Goal: Task Accomplishment & Management: Complete application form

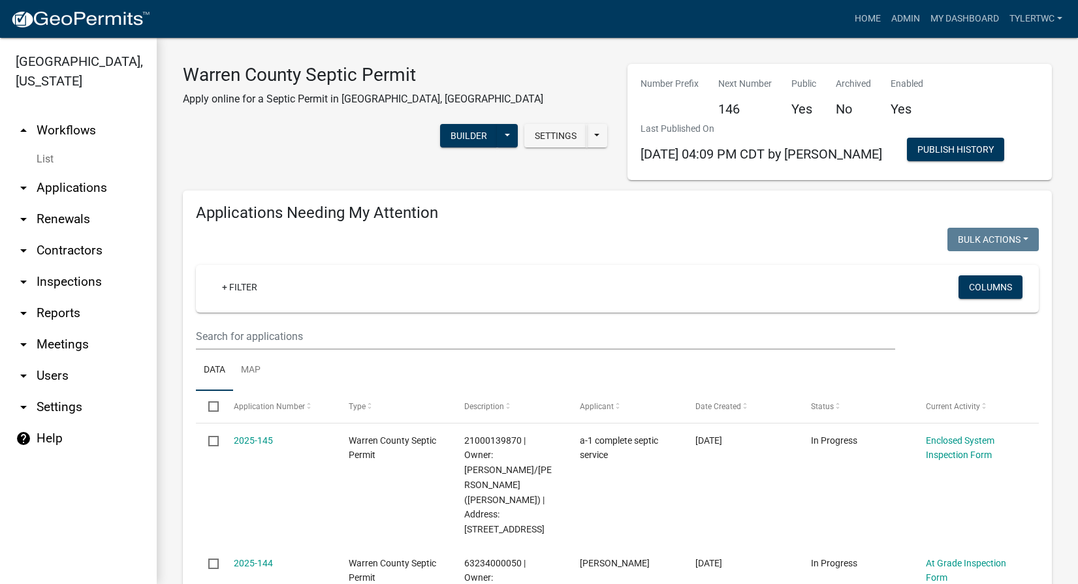
select select "2: 50"
select select "3: 100"
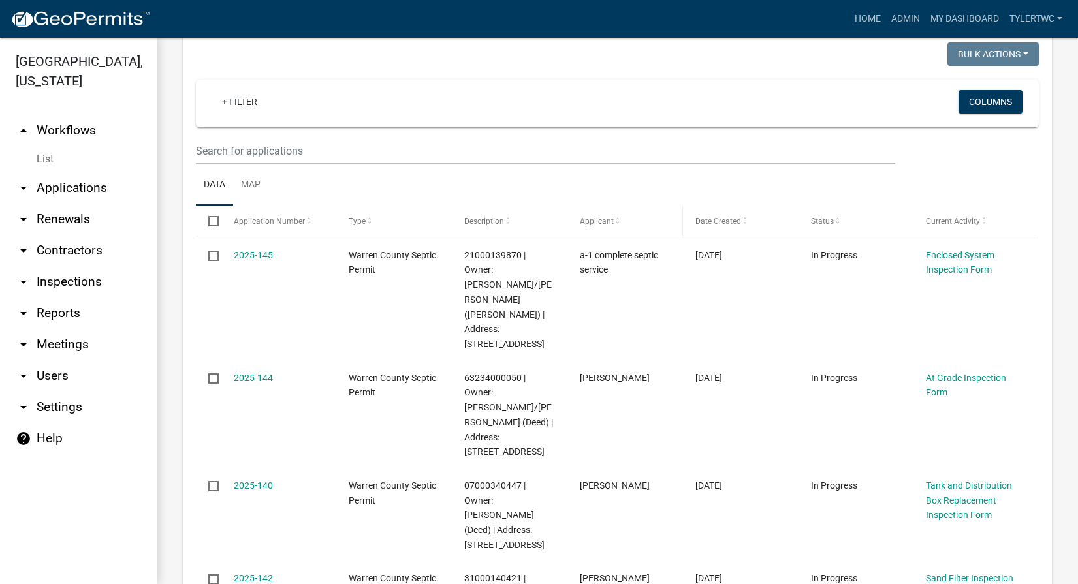
scroll to position [305, 0]
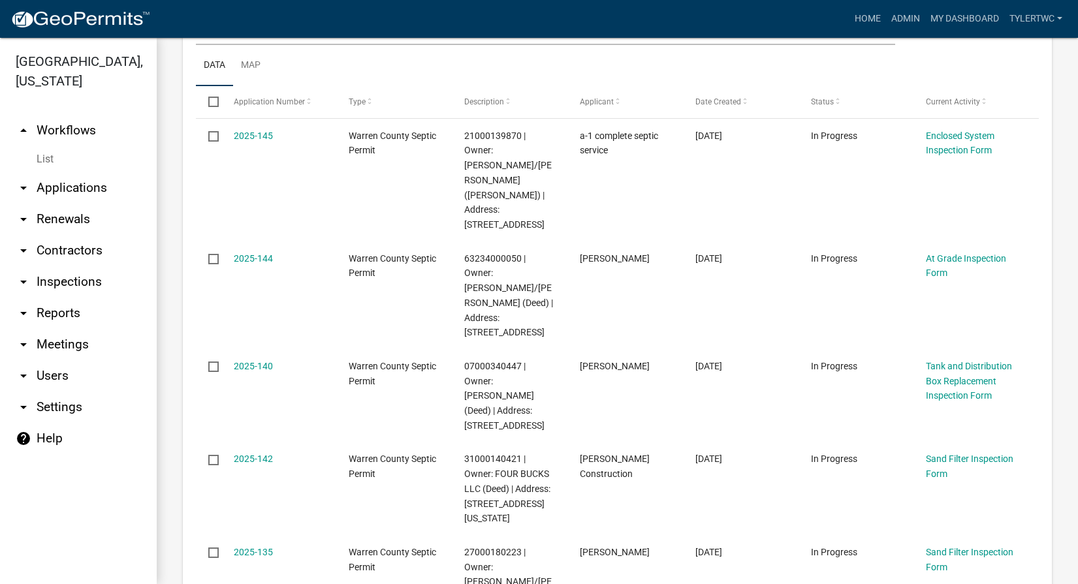
drag, startPoint x: 76, startPoint y: 113, endPoint x: 37, endPoint y: 115, distance: 39.9
click at [76, 115] on link "arrow_drop_up Workflows" at bounding box center [78, 130] width 157 height 31
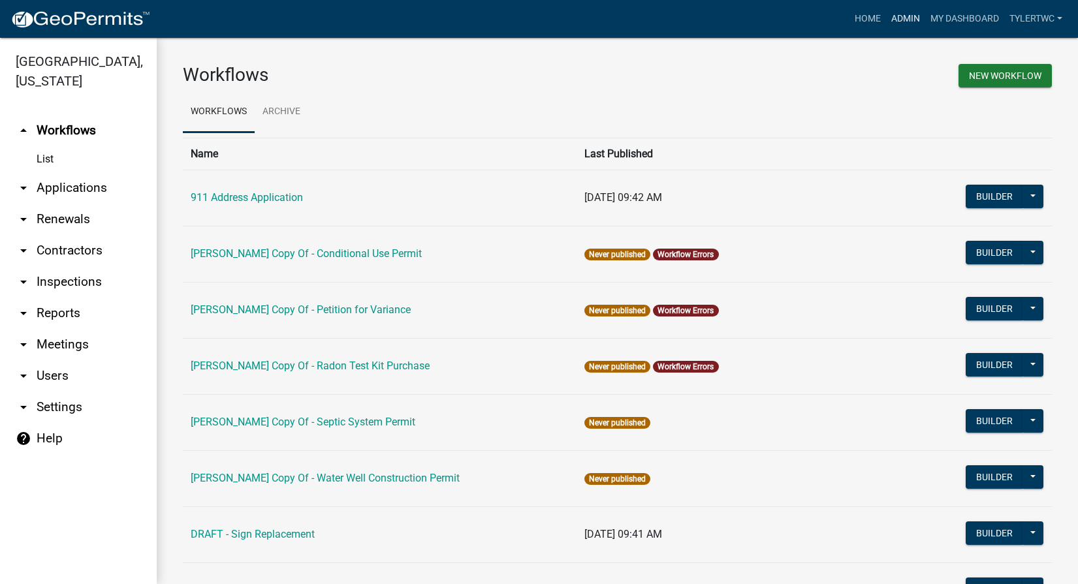
click at [898, 16] on link "Admin" at bounding box center [905, 19] width 39 height 25
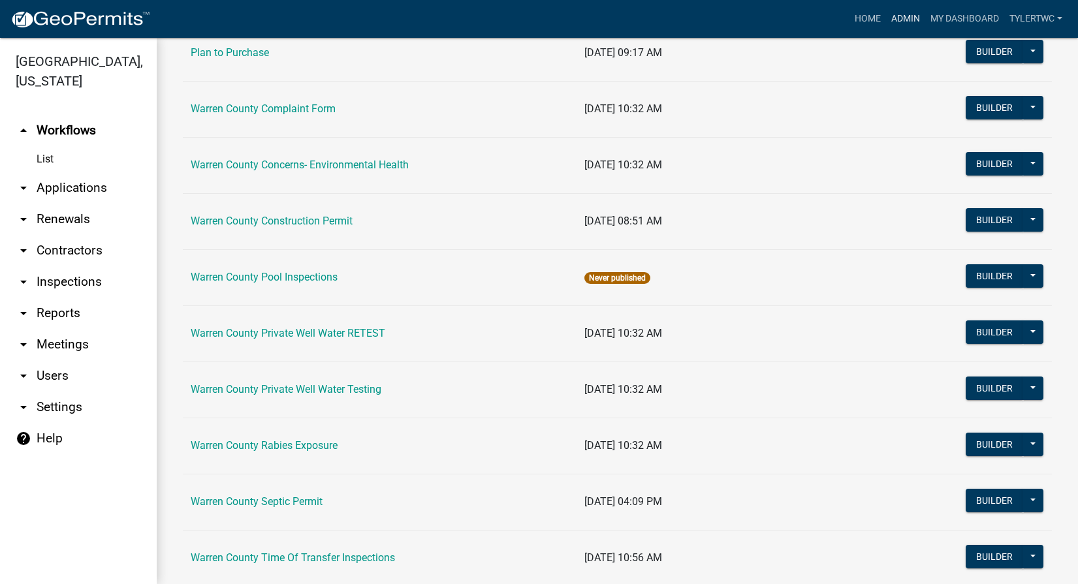
scroll to position [762, 0]
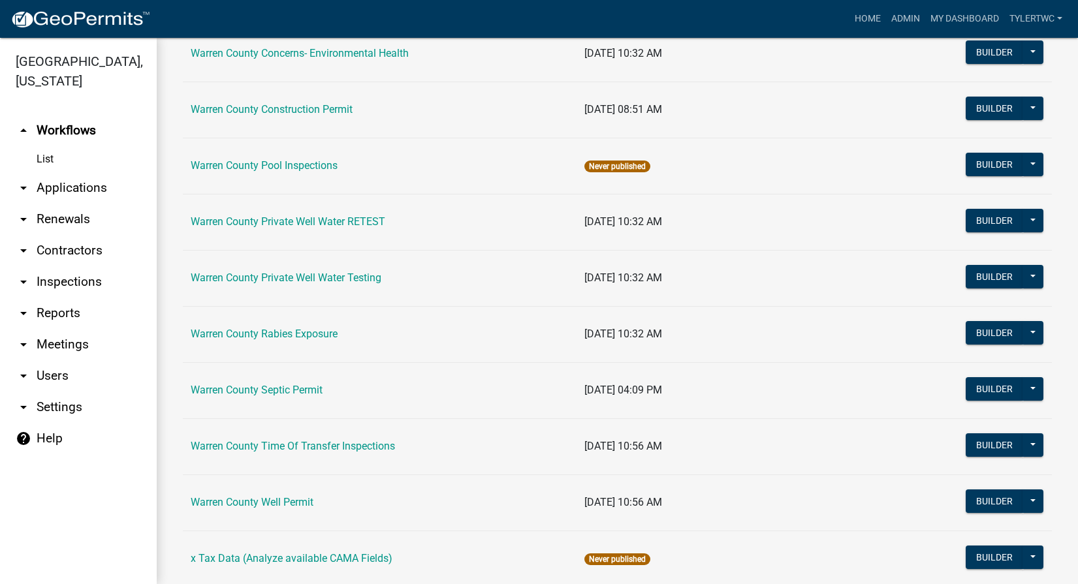
click at [253, 389] on link "Warren County Septic Permit" at bounding box center [257, 390] width 132 height 12
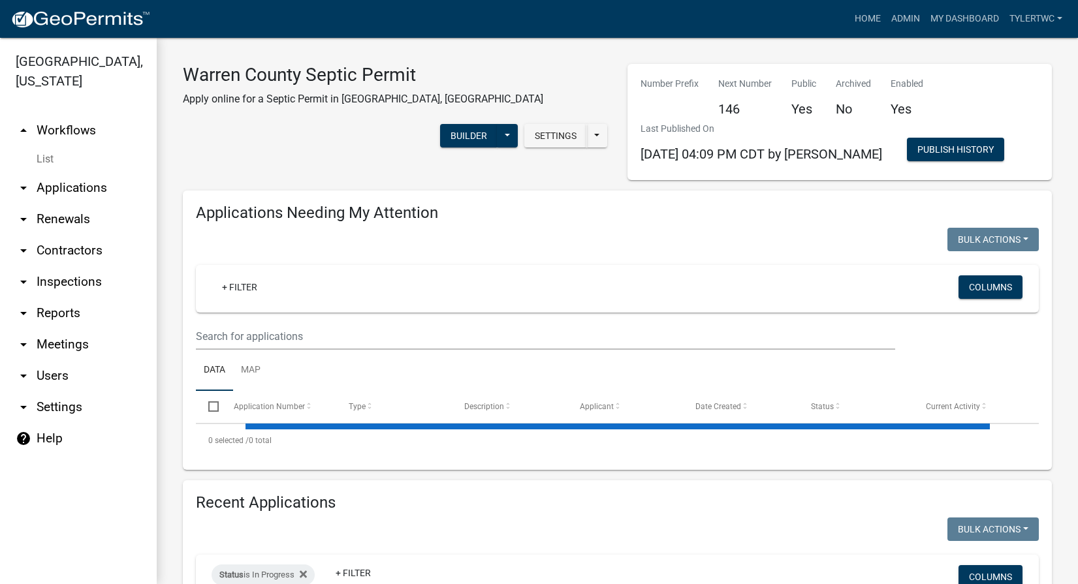
select select "3: 100"
select select "2: 50"
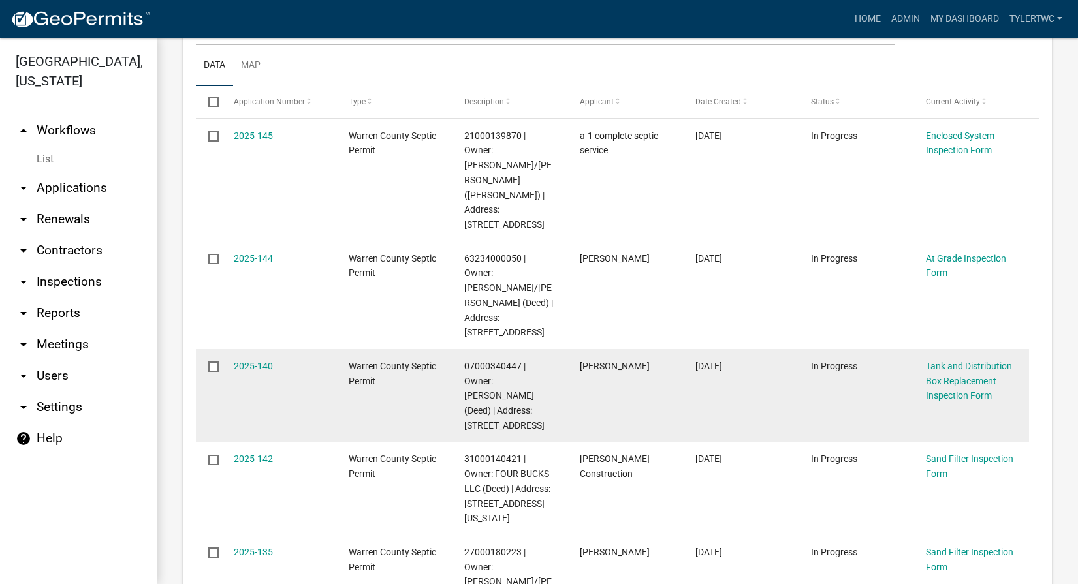
scroll to position [457, 0]
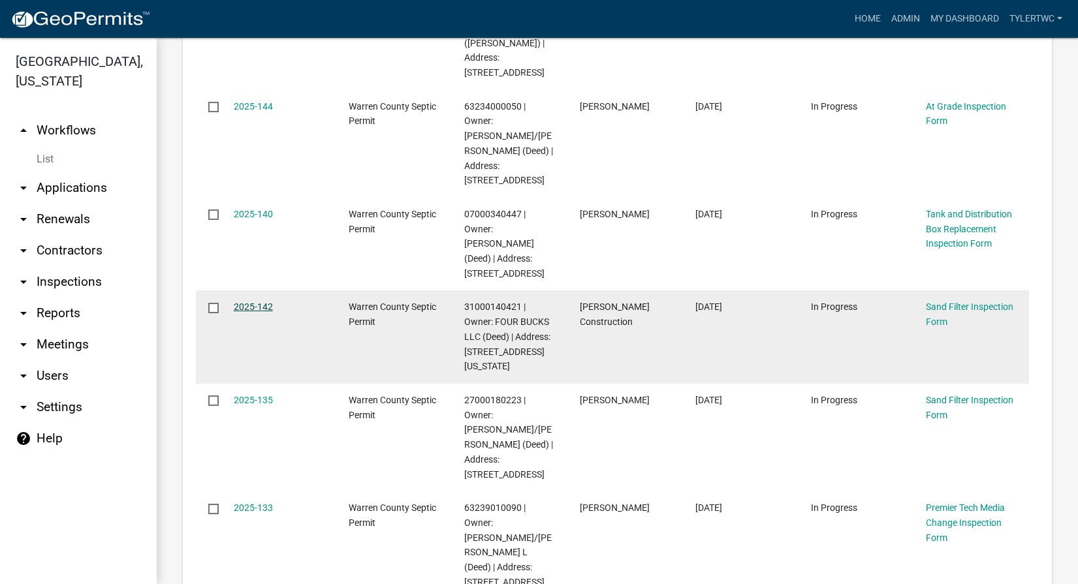
click at [237, 302] on link "2025-142" at bounding box center [253, 307] width 39 height 10
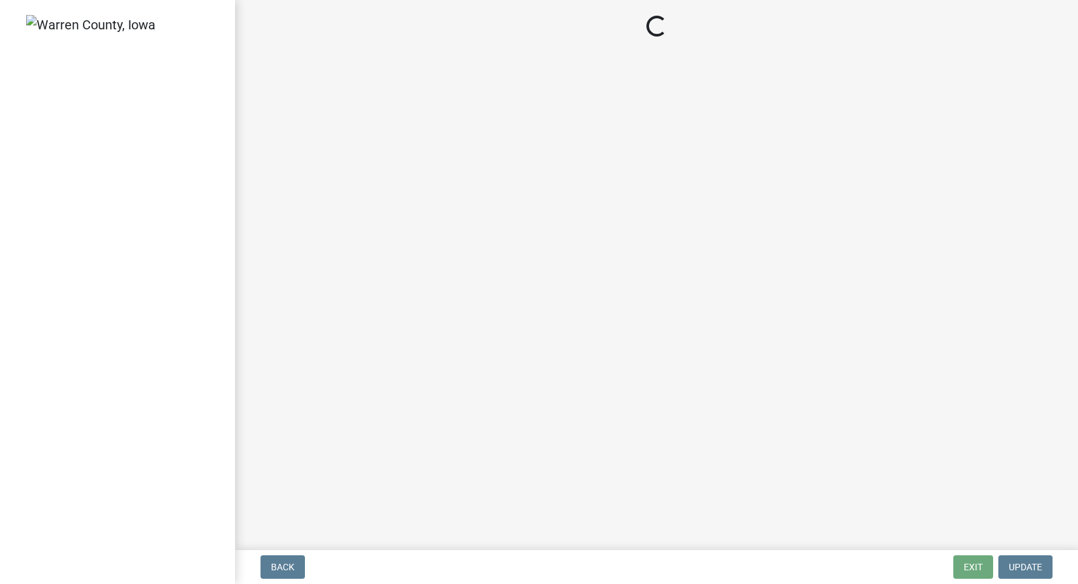
select select "d1e22d4f-68e7-4e9d-8701-604dd084f30f"
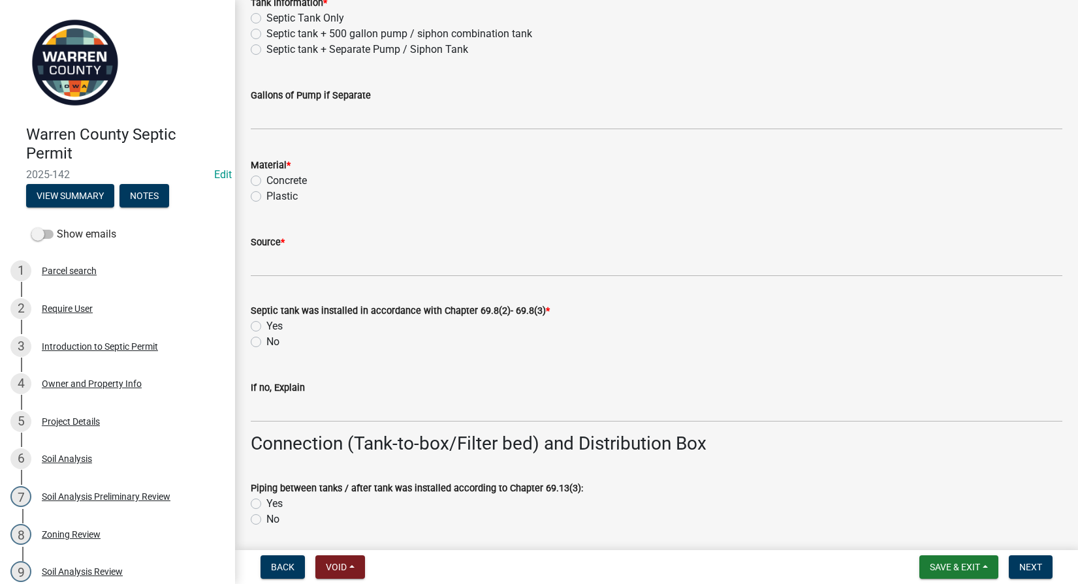
scroll to position [1066, 0]
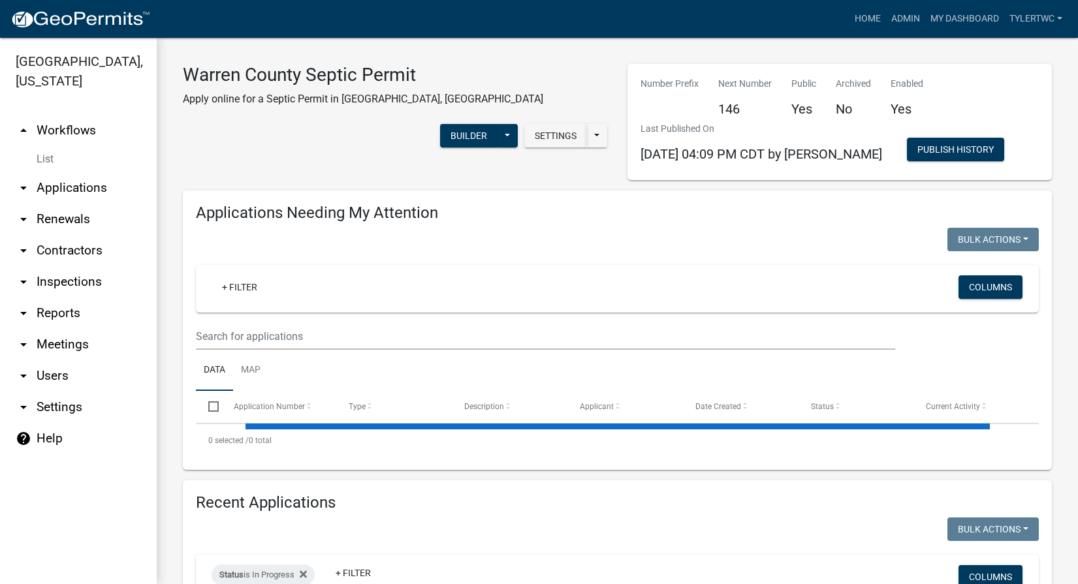
select select "2: 50"
select select "3: 100"
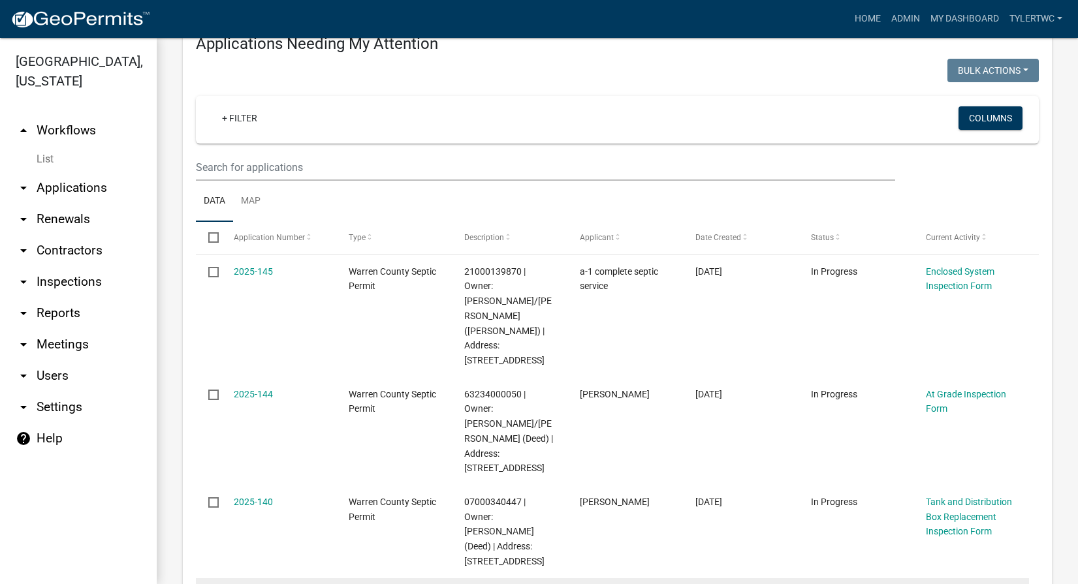
scroll to position [305, 0]
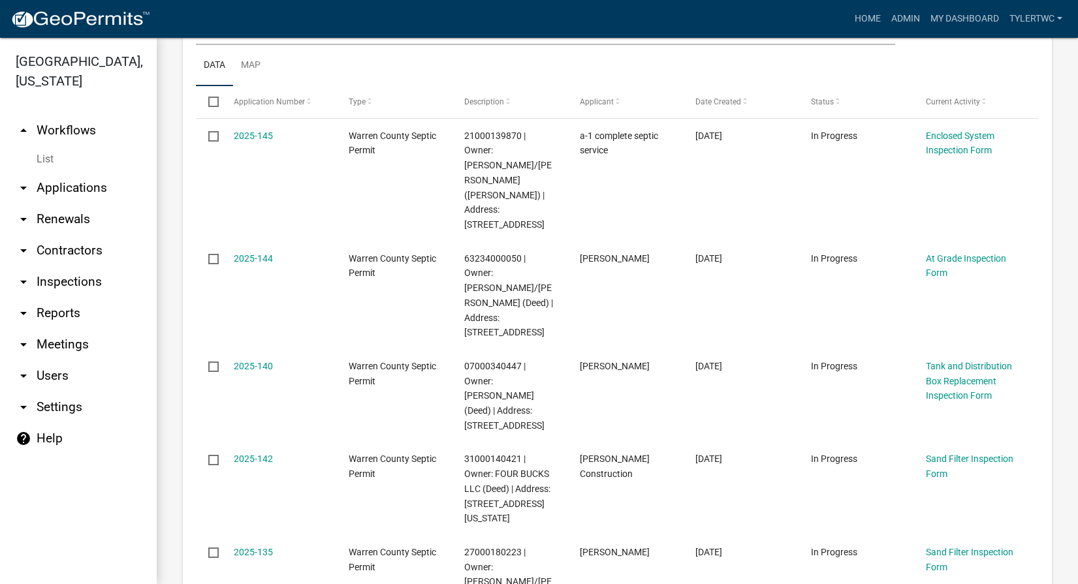
click at [60, 172] on link "arrow_drop_down Applications" at bounding box center [78, 187] width 157 height 31
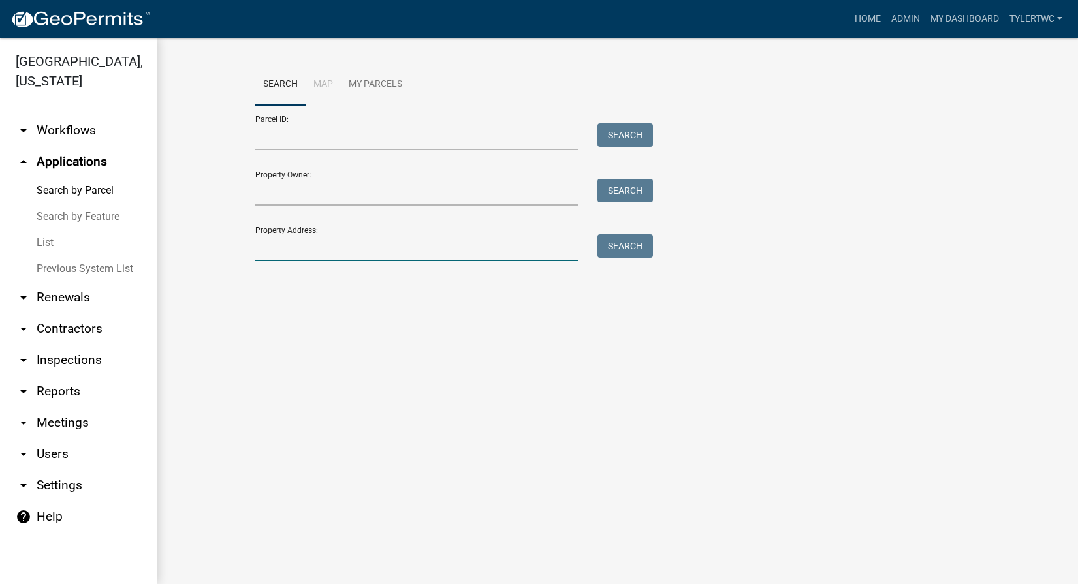
click at [273, 247] on input "Property Address:" at bounding box center [416, 247] width 323 height 27
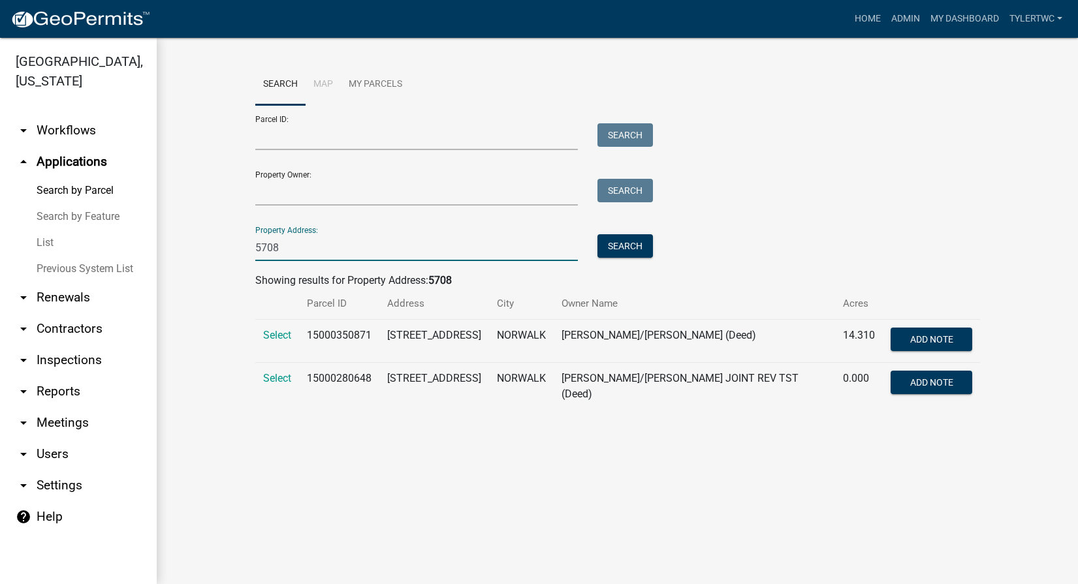
type input "5708"
click at [271, 336] on span "Select" at bounding box center [277, 335] width 28 height 12
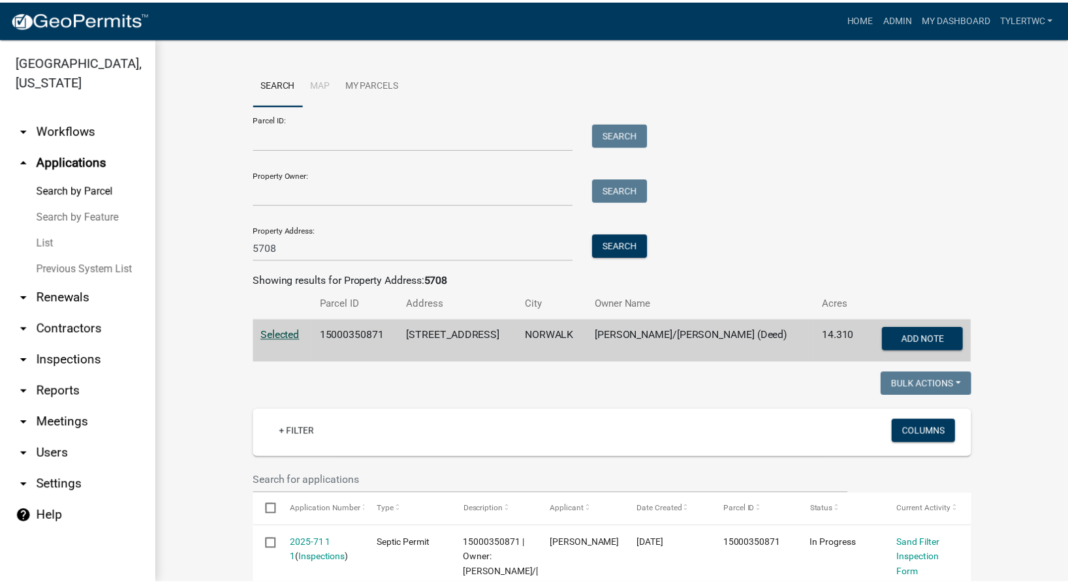
scroll to position [305, 0]
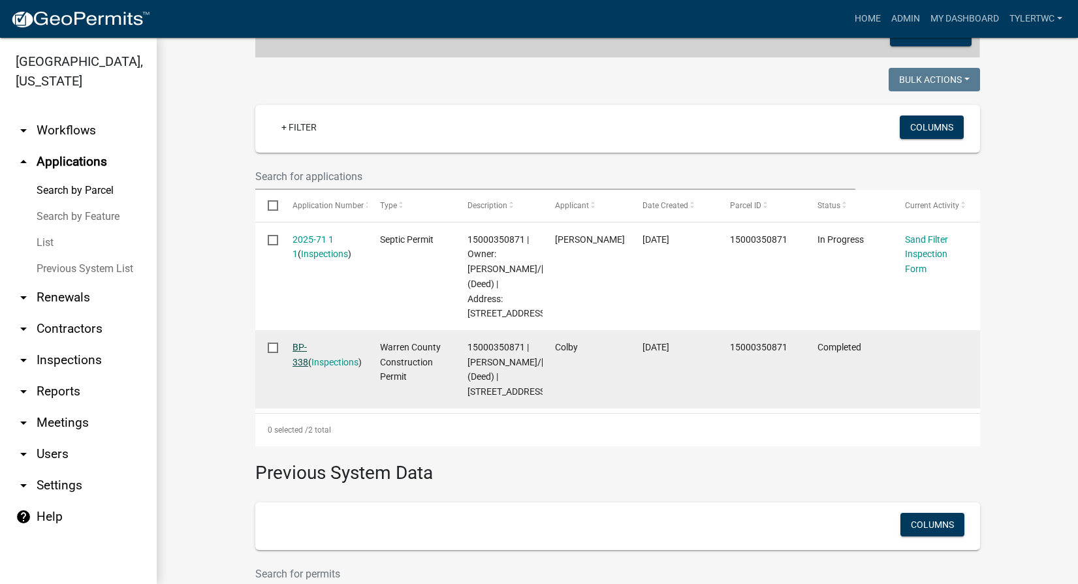
click at [297, 368] on link "BP-338" at bounding box center [300, 354] width 16 height 25
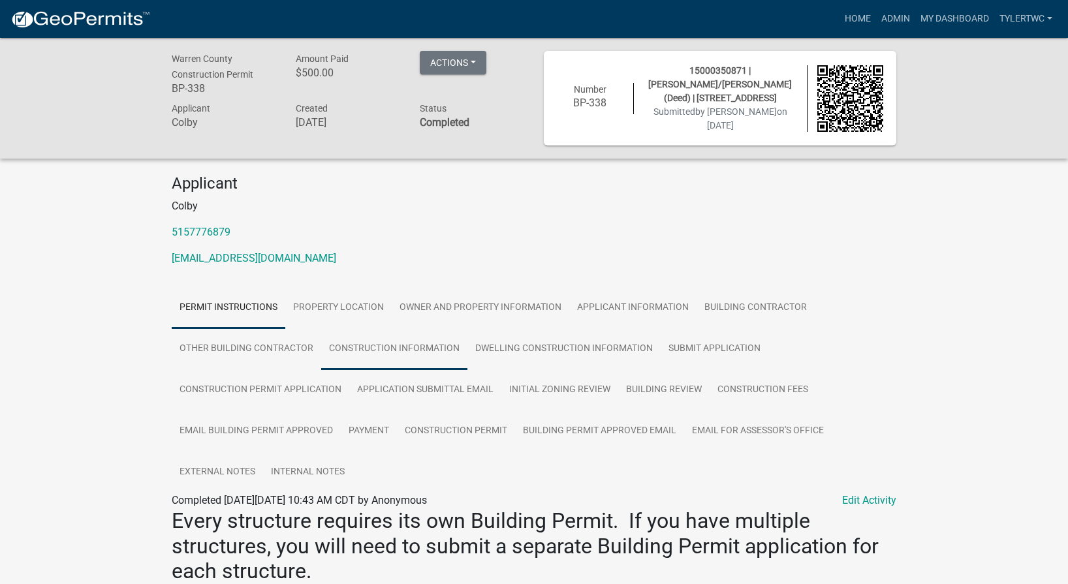
click at [411, 345] on link "Construction Information" at bounding box center [394, 349] width 146 height 42
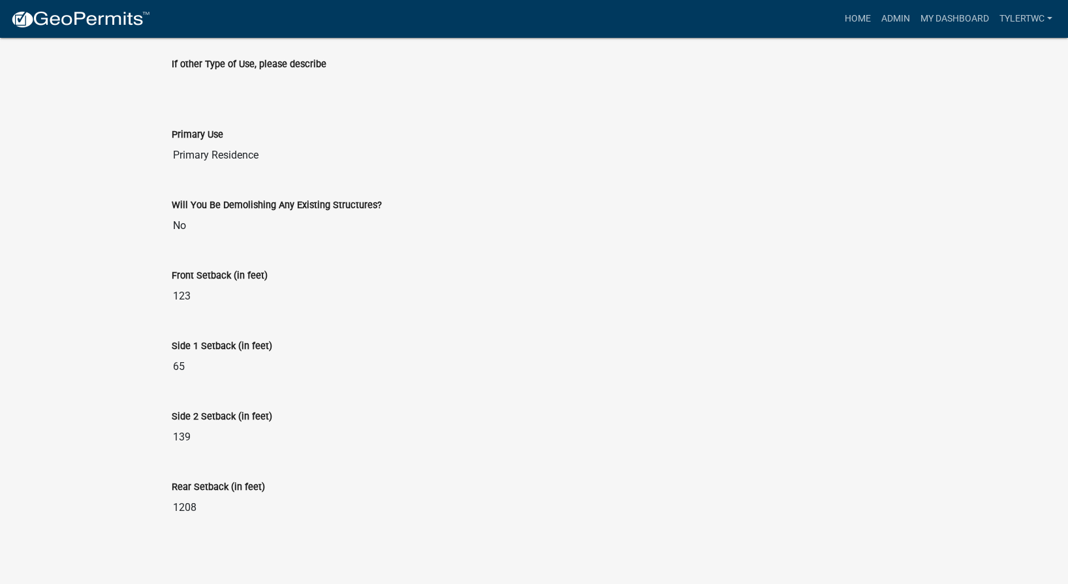
scroll to position [3, 0]
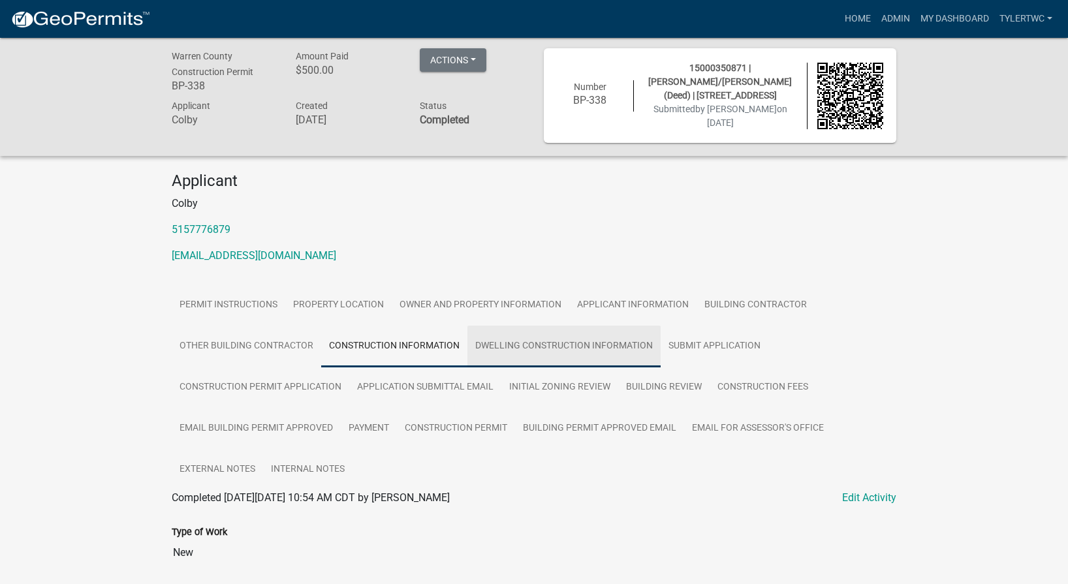
click at [614, 338] on link "Dwelling Construction Information" at bounding box center [563, 347] width 193 height 42
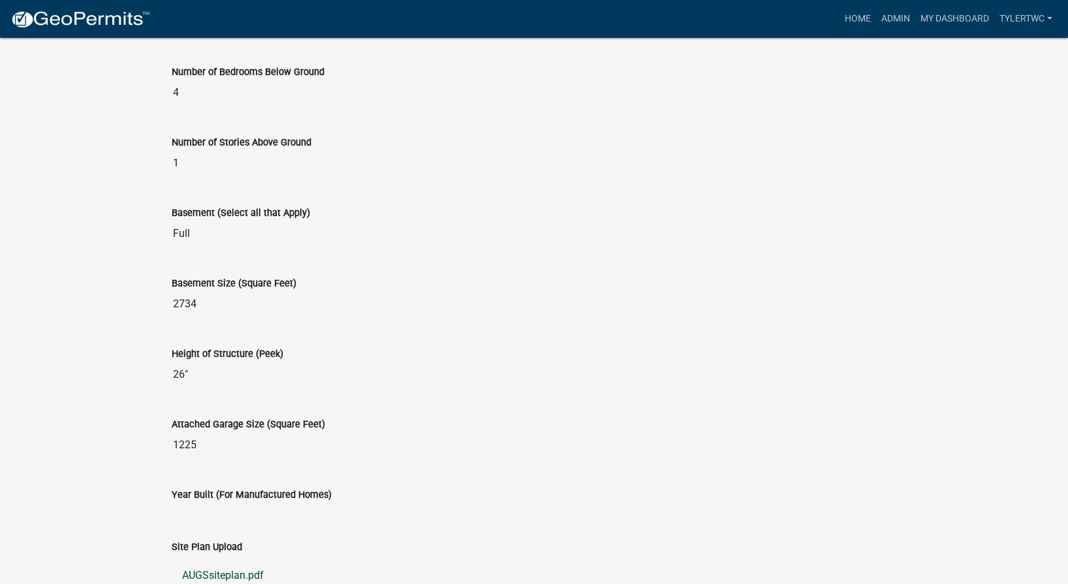
scroll to position [1009, 0]
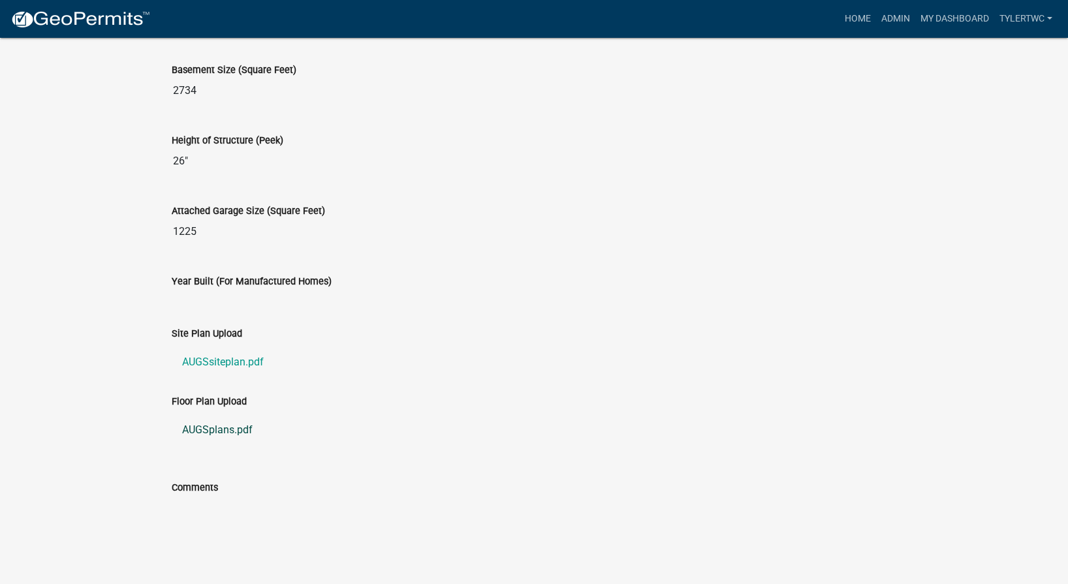
click at [213, 426] on link "AUGSplans.pdf" at bounding box center [534, 430] width 725 height 31
click at [899, 22] on link "Admin" at bounding box center [895, 19] width 39 height 25
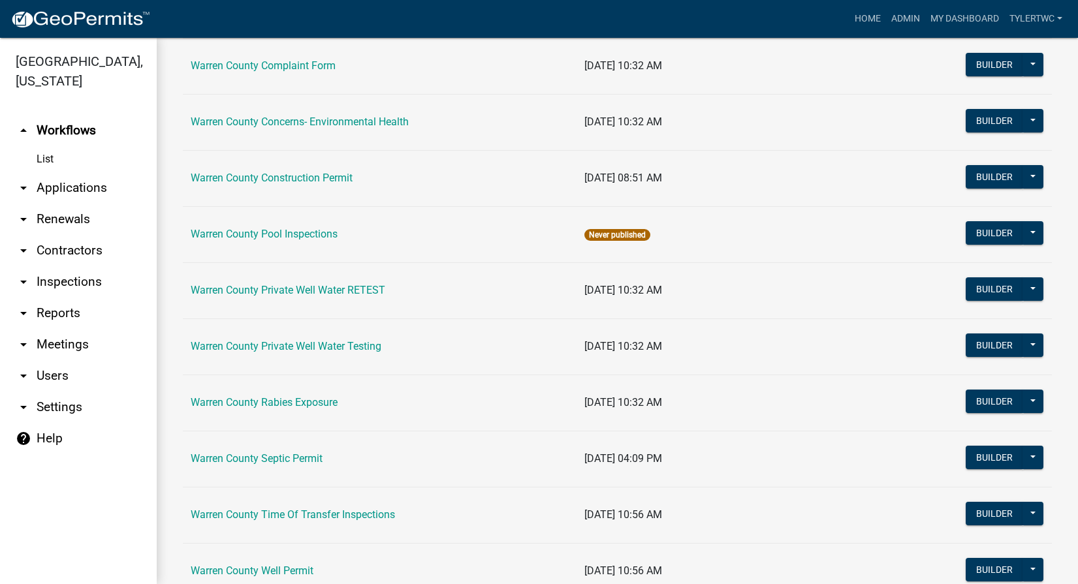
scroll to position [801, 0]
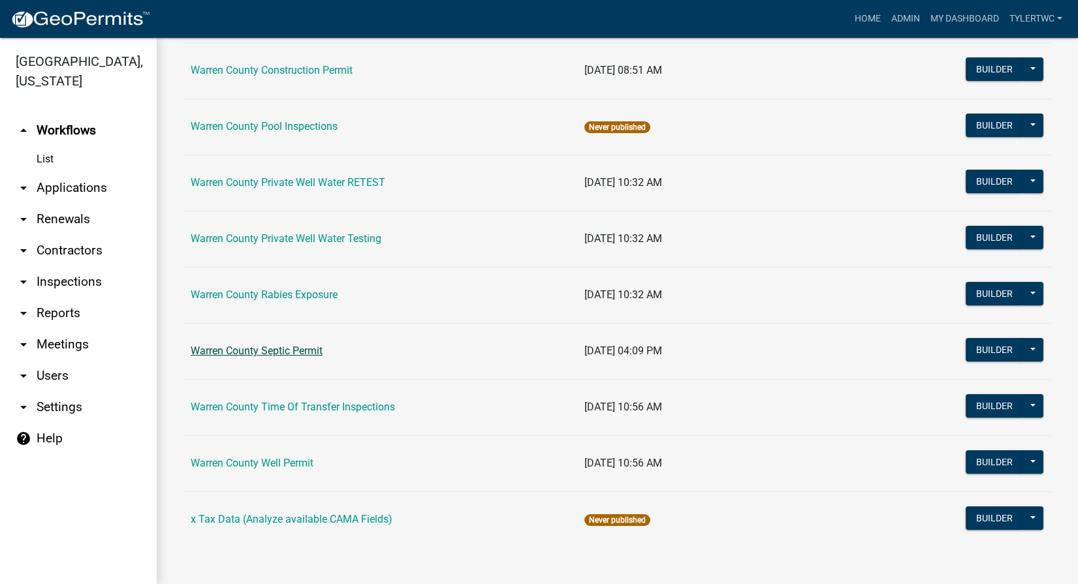
click at [263, 351] on link "Warren County Septic Permit" at bounding box center [257, 351] width 132 height 12
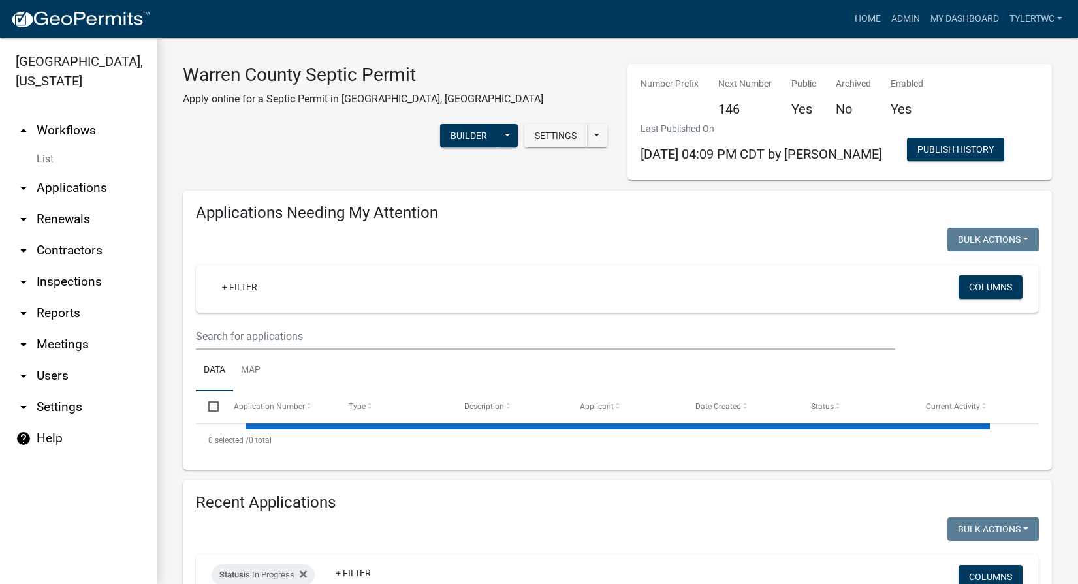
select select "2: 50"
select select "3: 100"
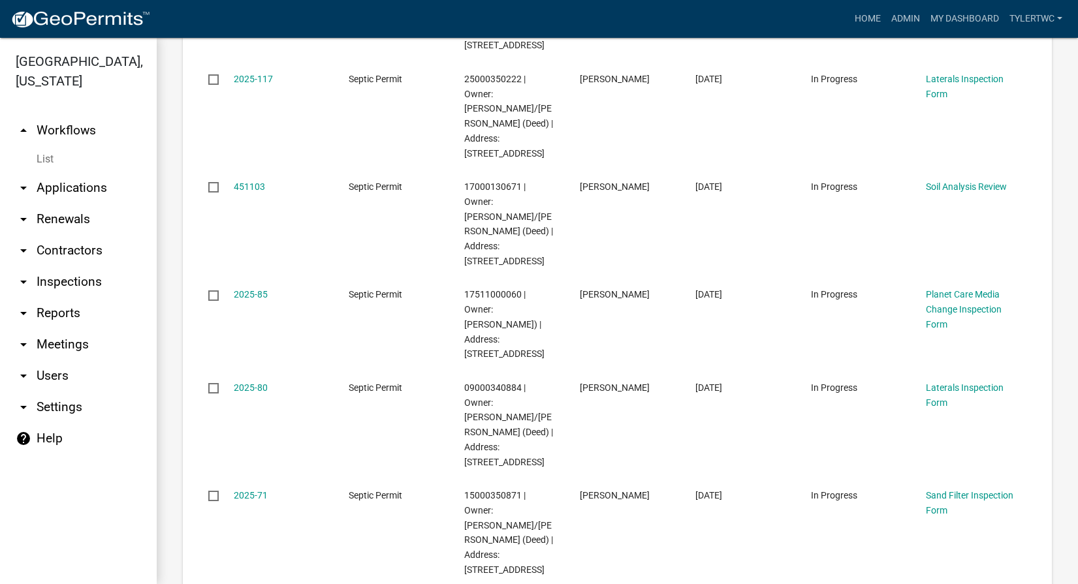
scroll to position [2133, 0]
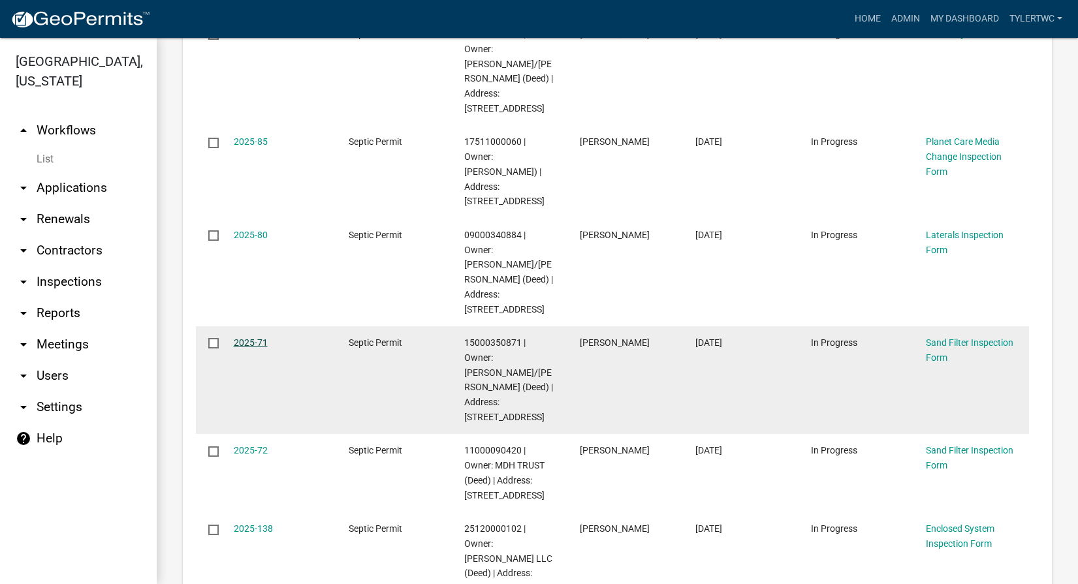
click at [243, 338] on link "2025-71" at bounding box center [251, 343] width 34 height 10
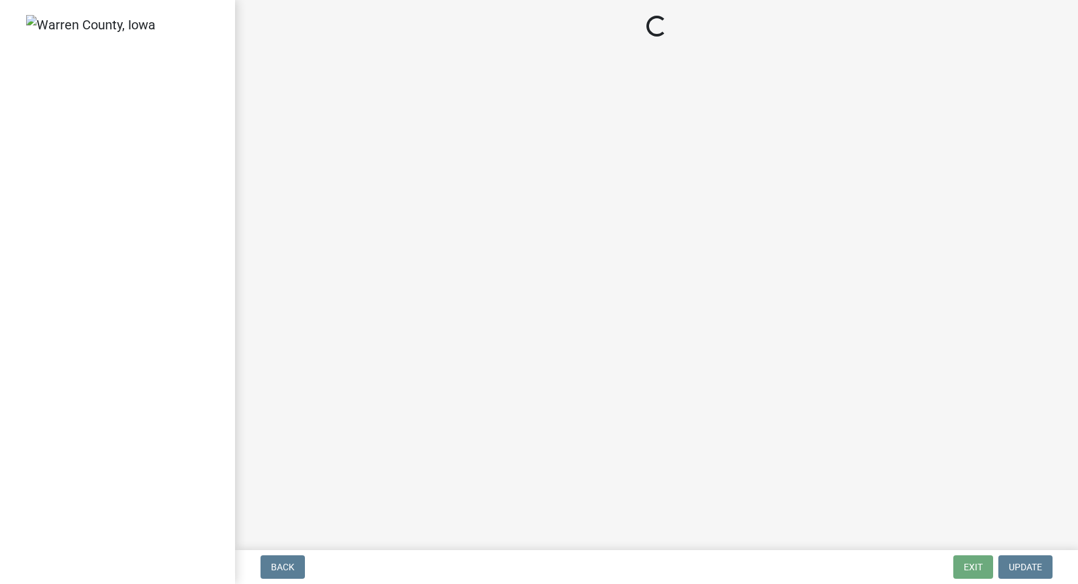
select select "712890e3-0e22-400e-a79f-3f3f8890de95"
select select "d1e22d4f-68e7-4e9d-8701-604dd084f30f"
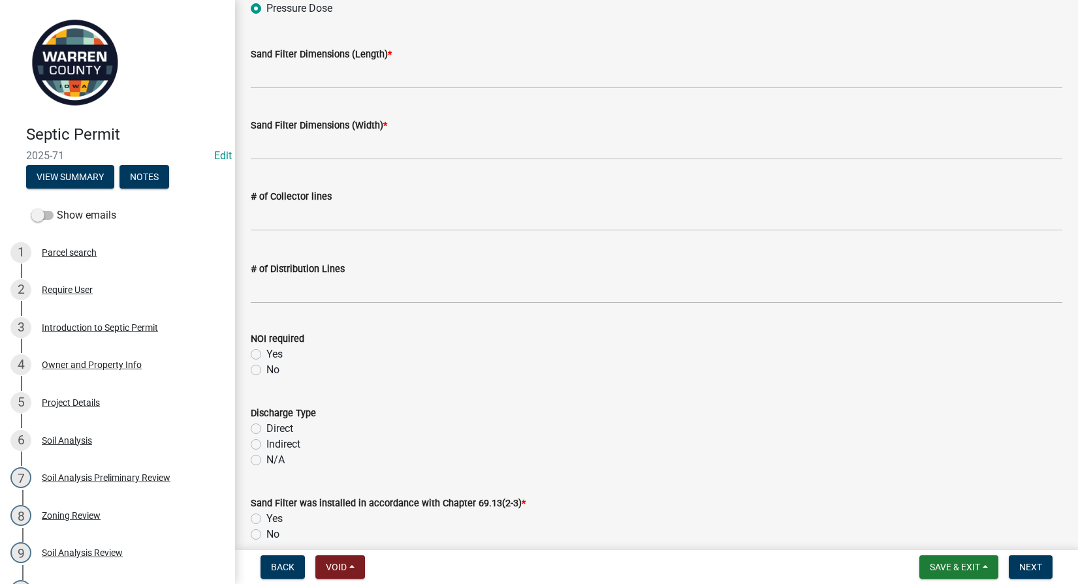
scroll to position [2133, 0]
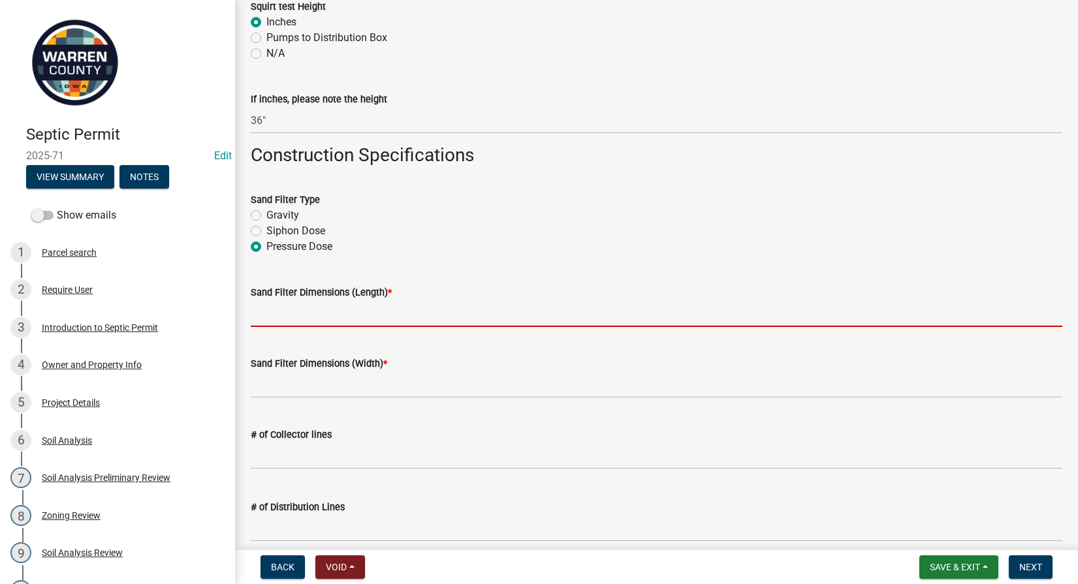
click at [274, 319] on input "Sand Filter Dimensions (Length) *" at bounding box center [656, 313] width 811 height 27
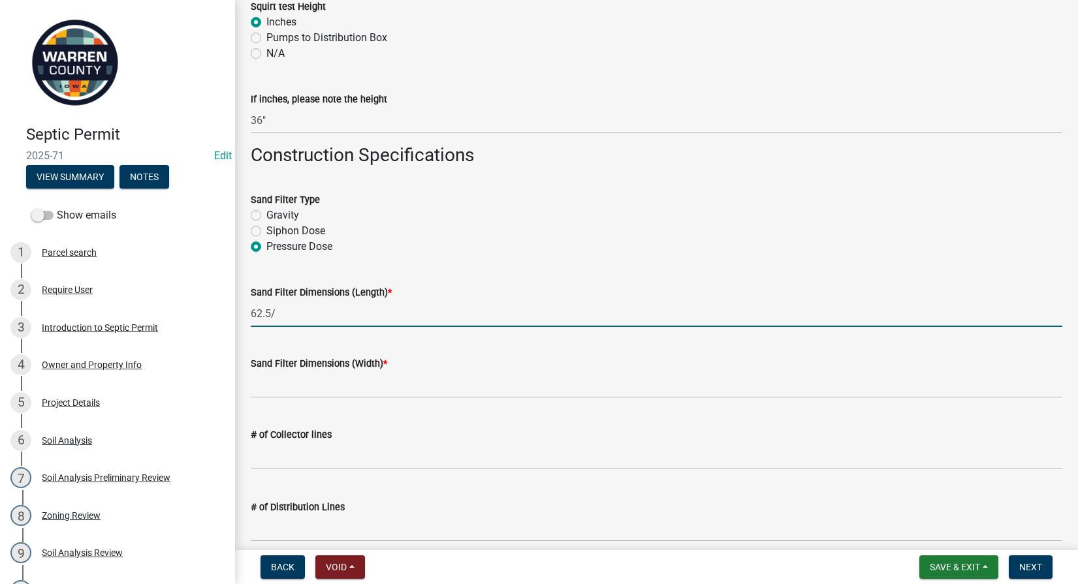
type input "62.5/"
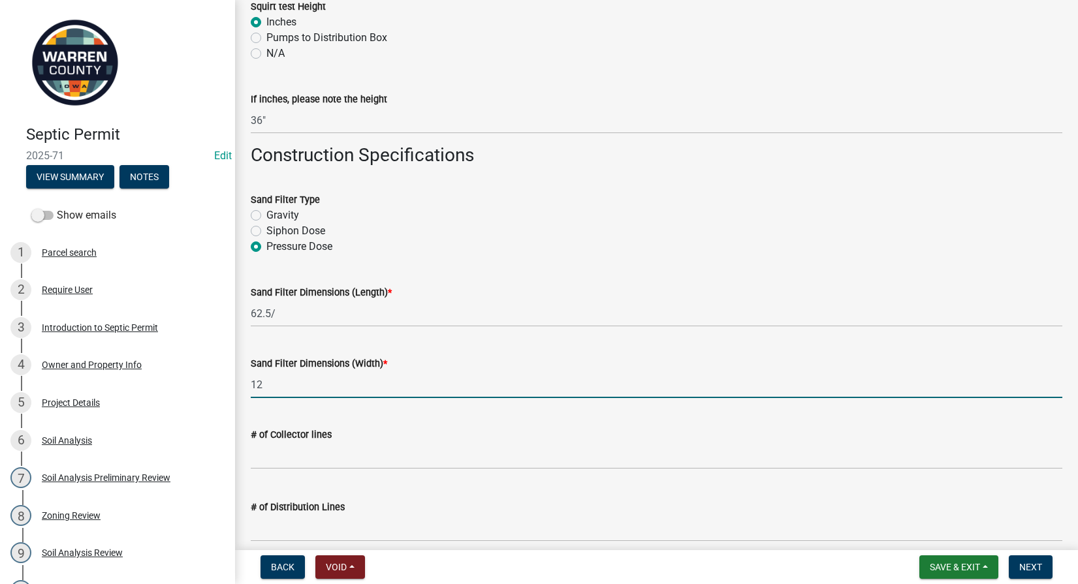
type input "12"
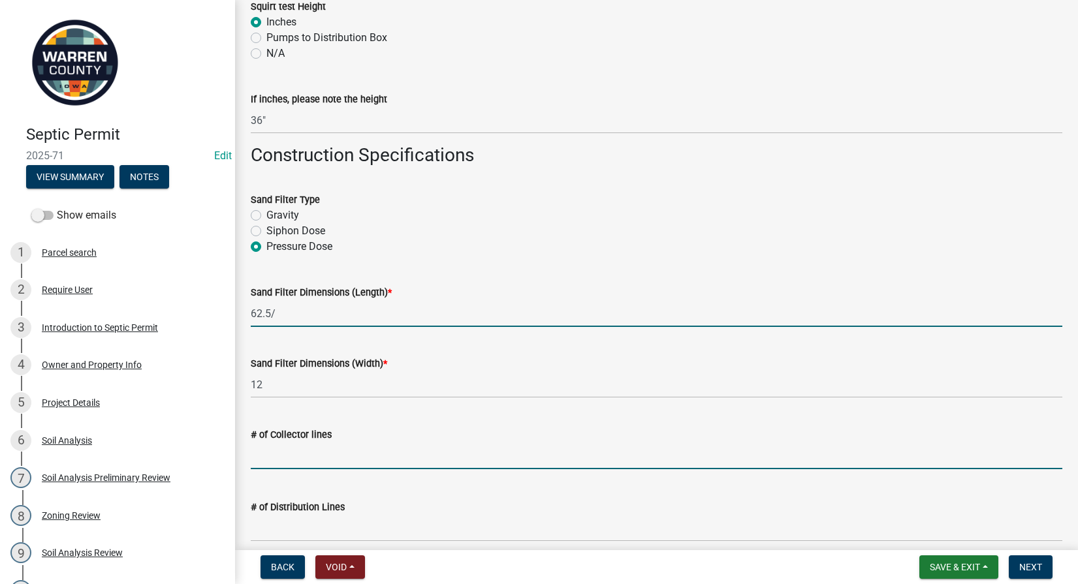
click at [366, 317] on input "62.5/" at bounding box center [656, 313] width 811 height 27
type input "62.5'"
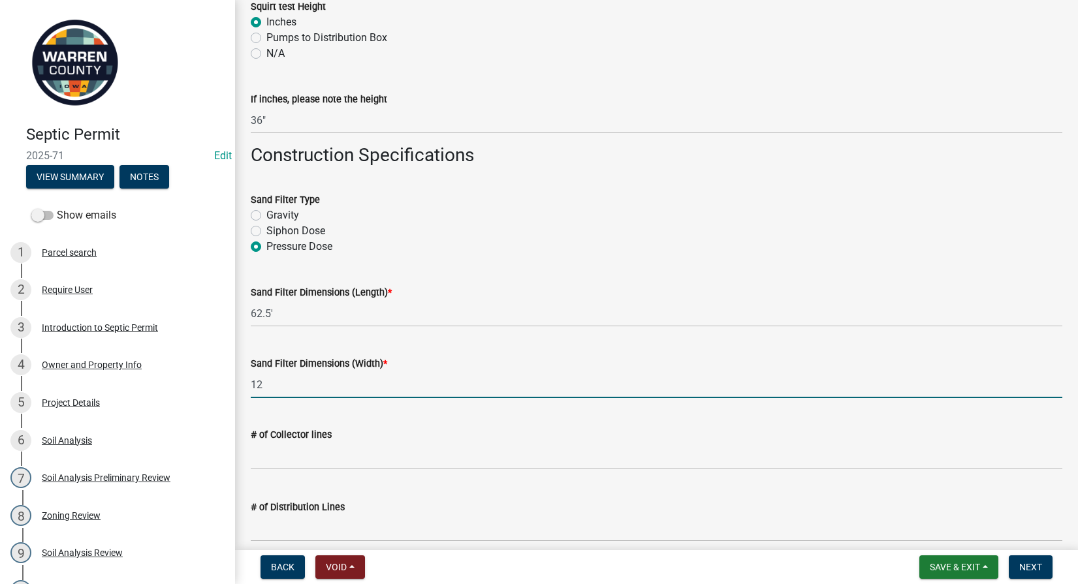
click at [380, 396] on input "12" at bounding box center [656, 384] width 811 height 27
type input "12'"
click at [268, 458] on input "text" at bounding box center [656, 456] width 811 height 27
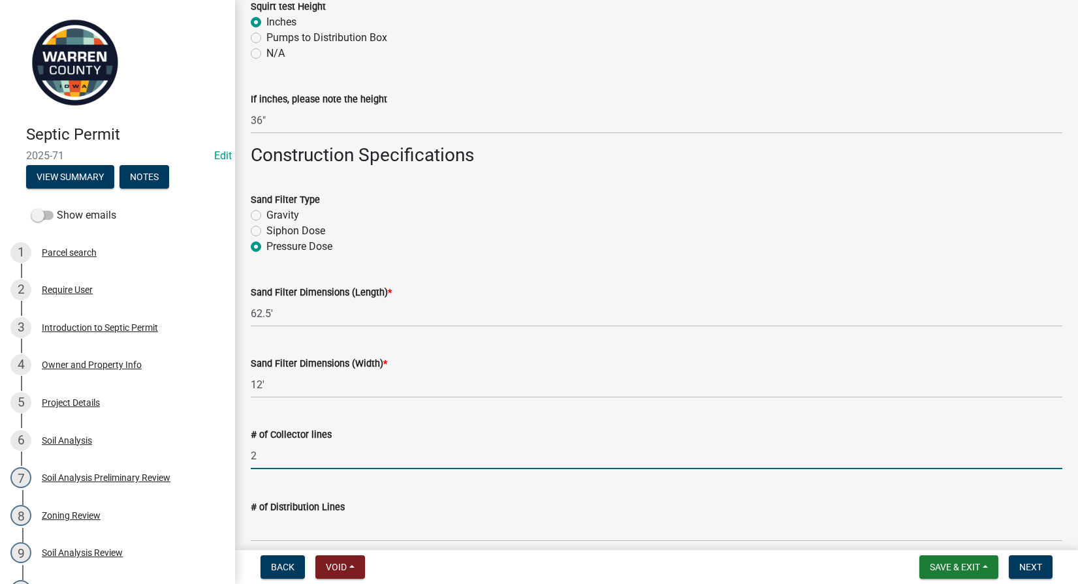
type input "2"
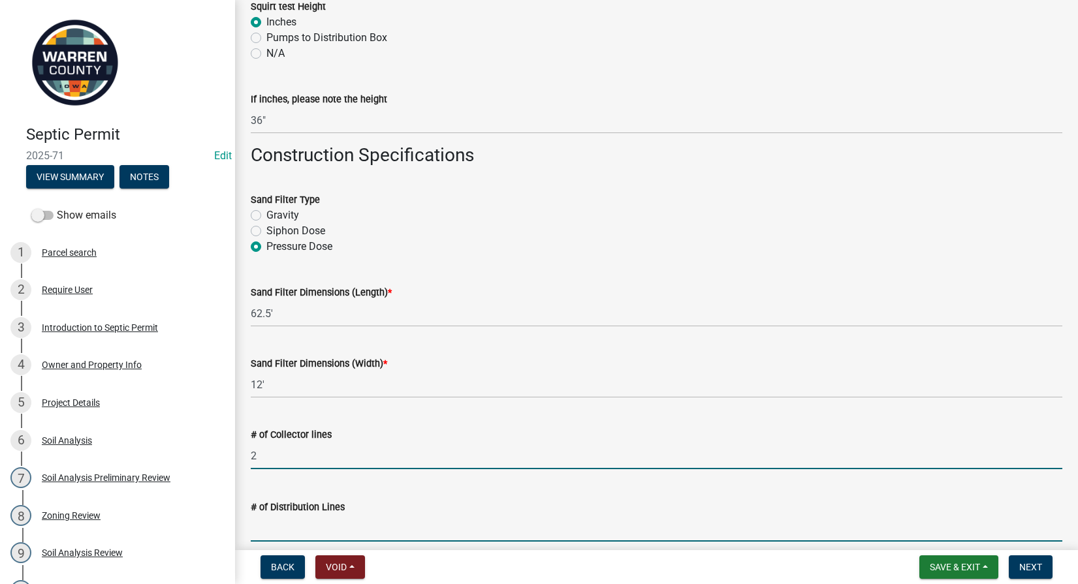
click at [264, 525] on input "text" at bounding box center [656, 528] width 811 height 27
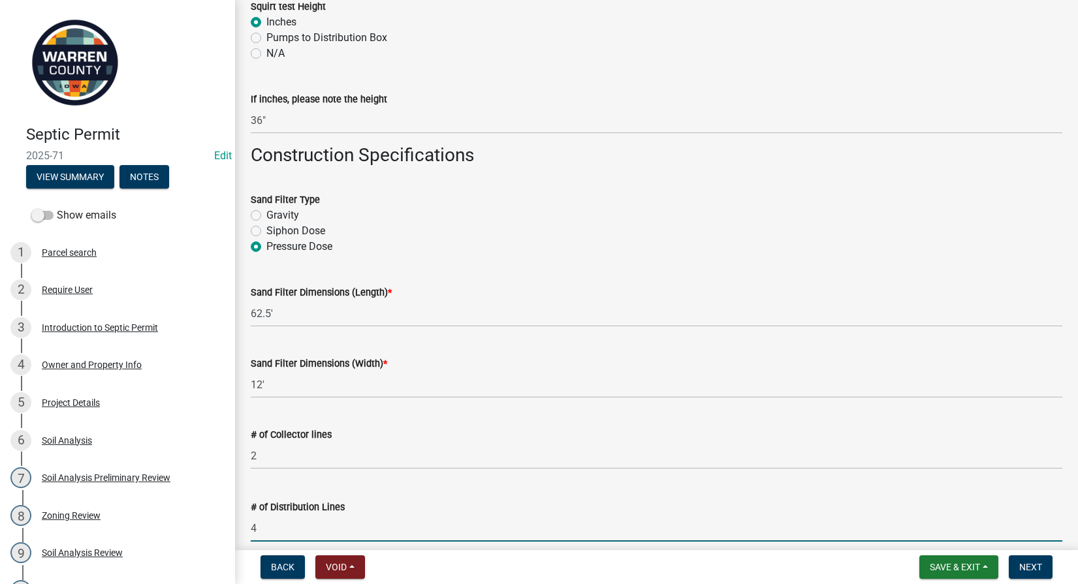
scroll to position [2437, 0]
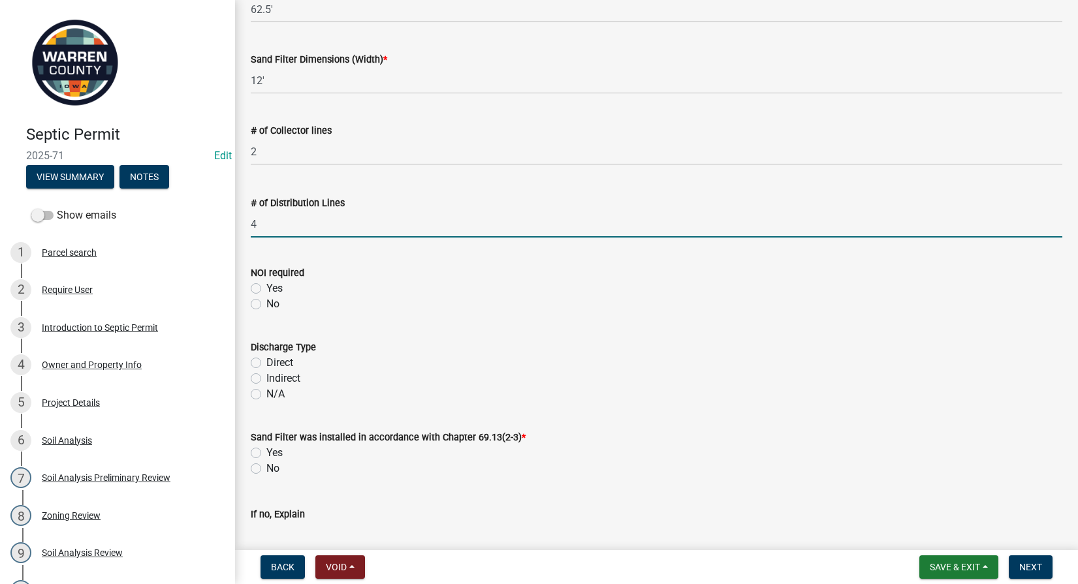
type input "4"
click at [266, 306] on label "No" at bounding box center [272, 304] width 13 height 16
click at [266, 305] on input "No" at bounding box center [270, 300] width 8 height 8
radio input "true"
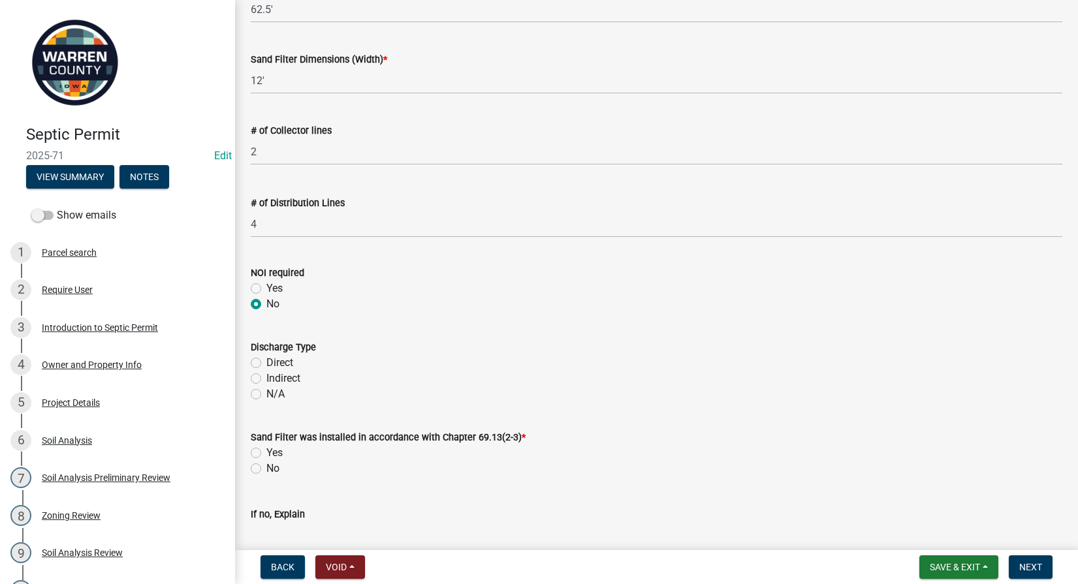
click at [266, 378] on label "Indirect" at bounding box center [283, 379] width 34 height 16
click at [266, 378] on input "Indirect" at bounding box center [270, 375] width 8 height 8
radio input "true"
click at [266, 452] on label "Yes" at bounding box center [274, 453] width 16 height 16
click at [266, 452] on input "Yes" at bounding box center [270, 449] width 8 height 8
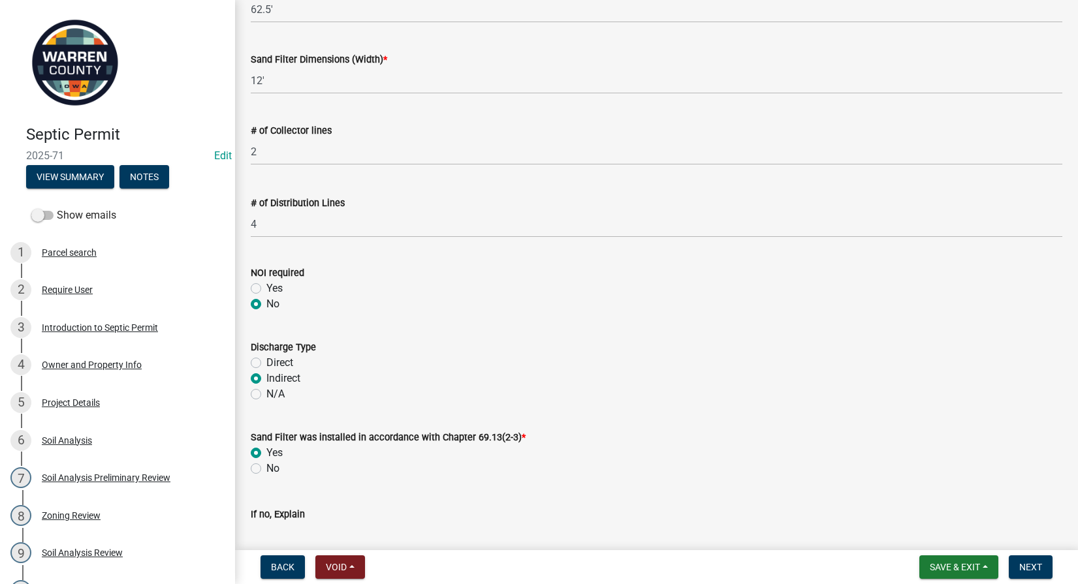
radio input "true"
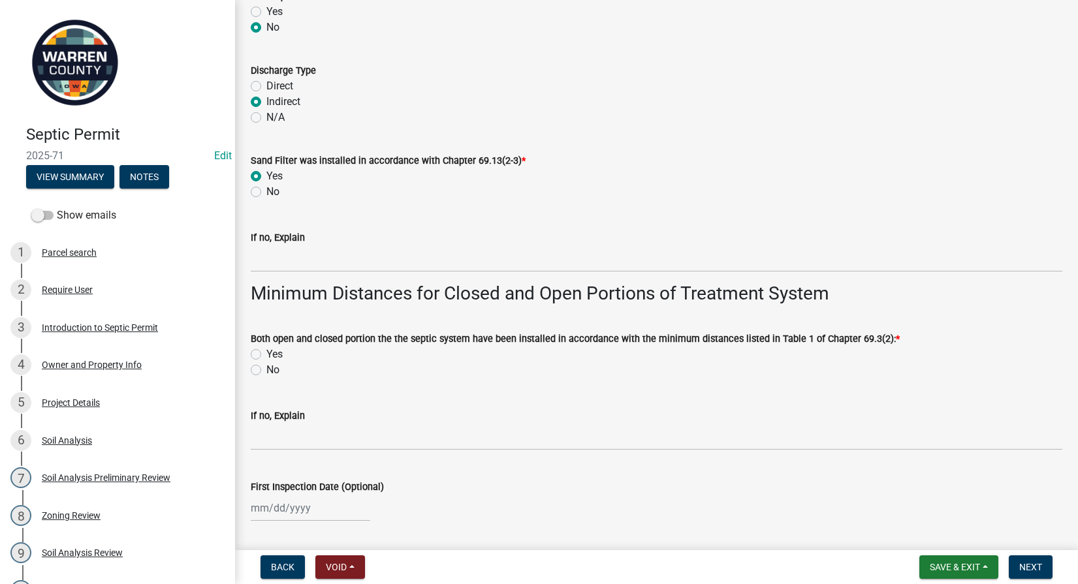
scroll to position [2742, 0]
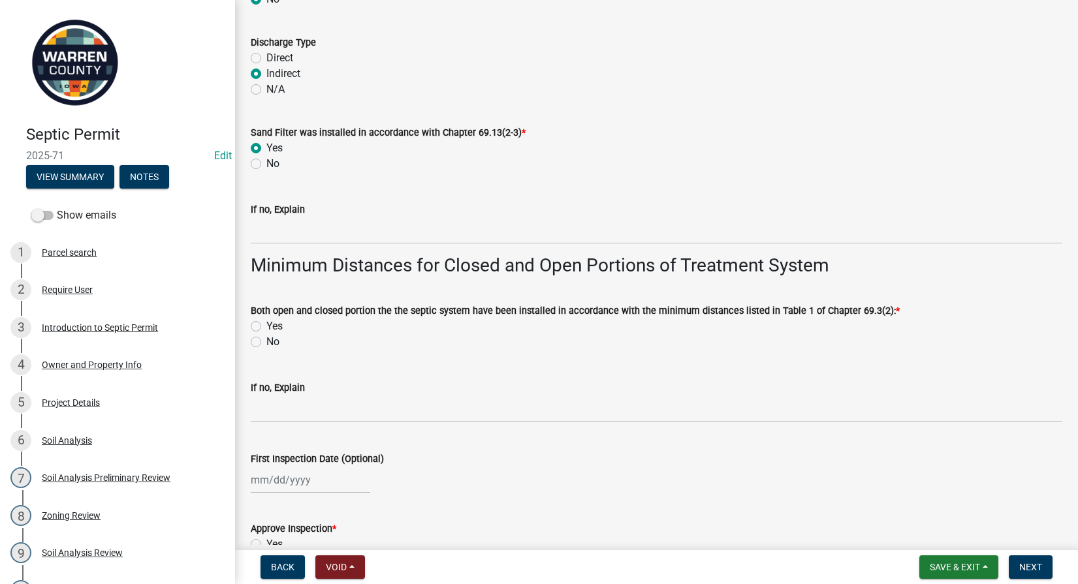
click at [266, 324] on label "Yes" at bounding box center [274, 327] width 16 height 16
click at [266, 324] on input "Yes" at bounding box center [270, 323] width 8 height 8
radio input "true"
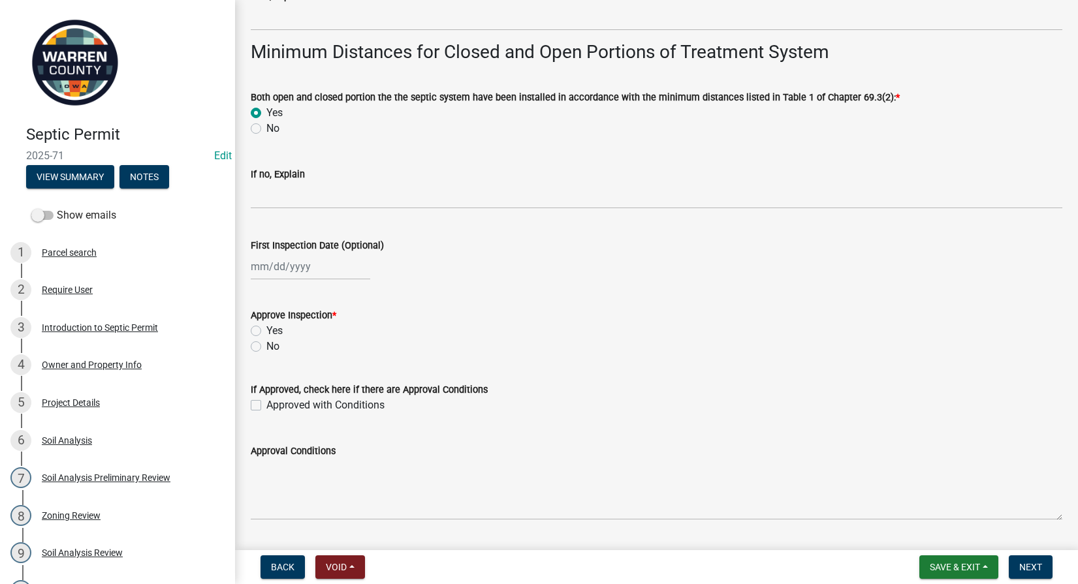
scroll to position [2992, 0]
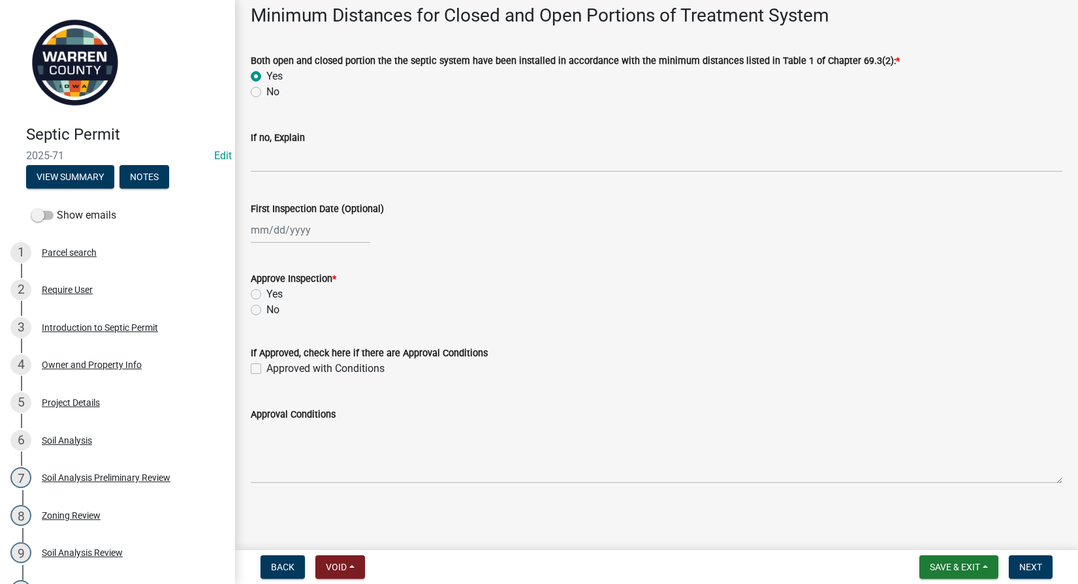
click at [287, 234] on div at bounding box center [310, 230] width 119 height 27
select select "10"
select select "2025"
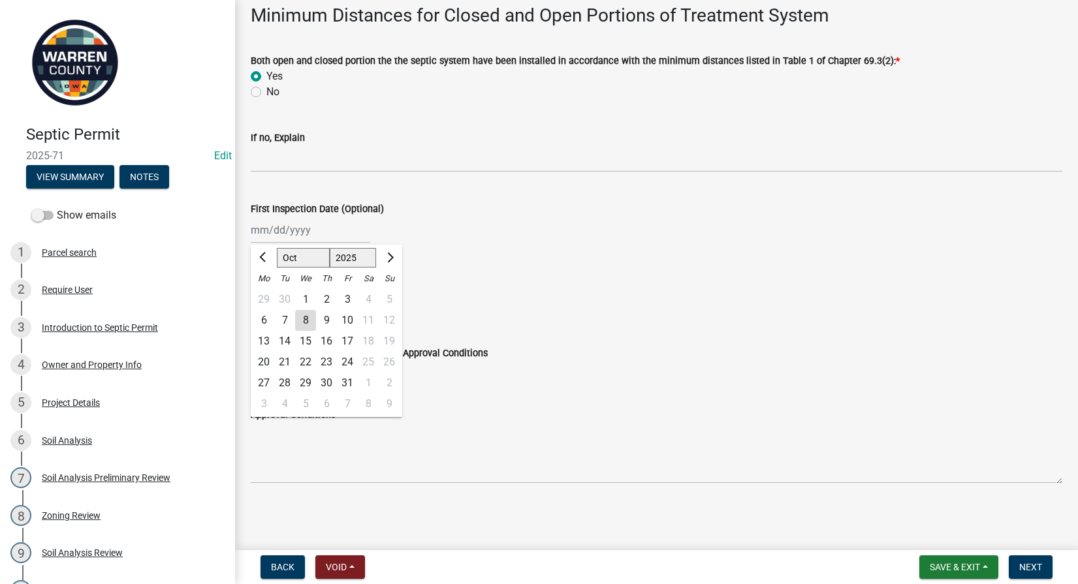
click at [350, 302] on div "3" at bounding box center [347, 299] width 21 height 21
type input "[DATE]"
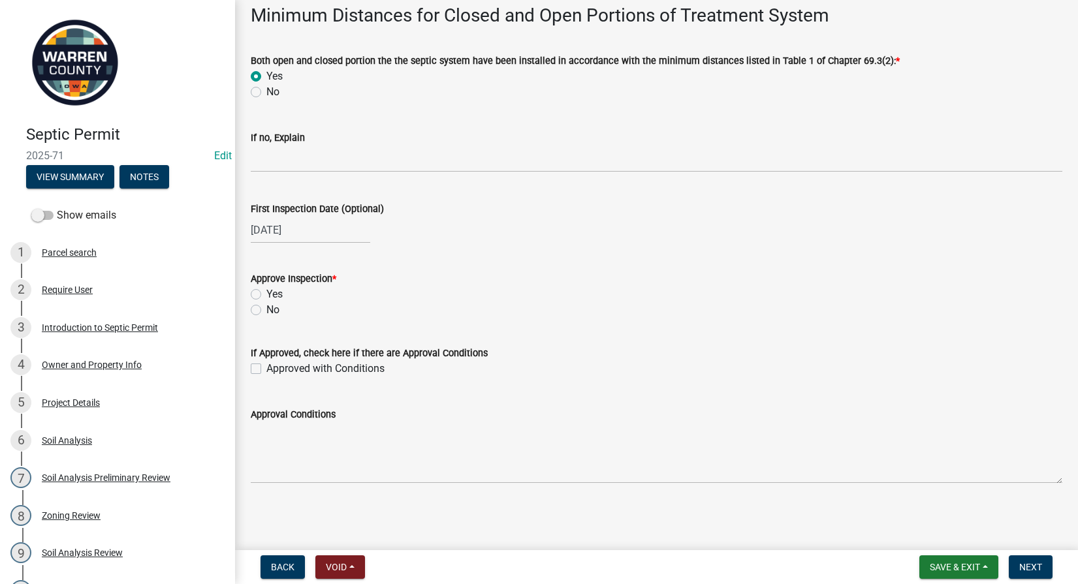
click at [246, 296] on div "Approve Inspection * Yes No" at bounding box center [656, 286] width 831 height 63
click at [266, 293] on label "Yes" at bounding box center [274, 295] width 16 height 16
click at [266, 293] on input "Yes" at bounding box center [270, 291] width 8 height 8
radio input "true"
click at [1031, 568] on span "Next" at bounding box center [1030, 567] width 23 height 10
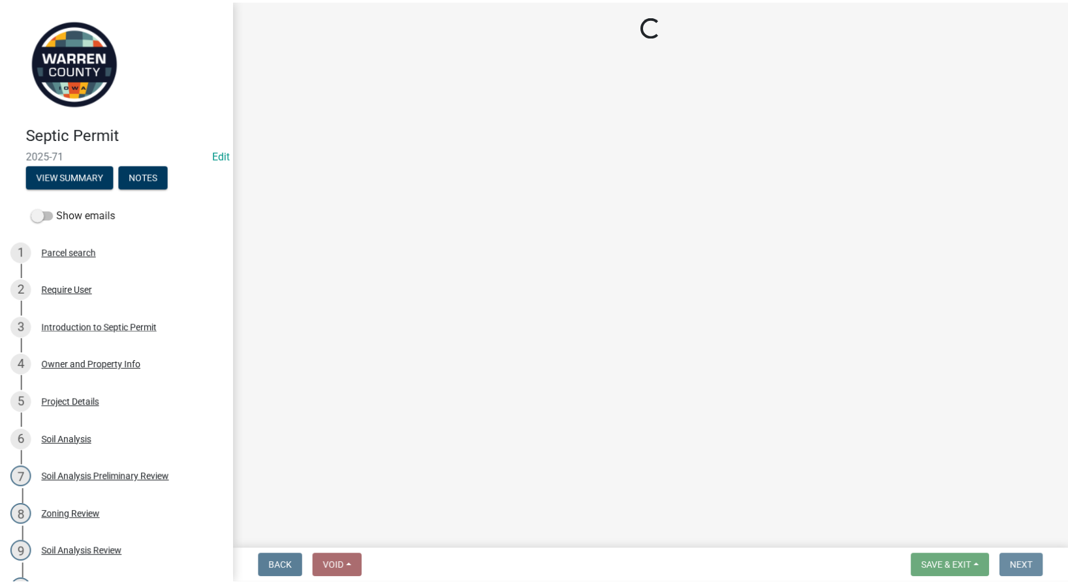
scroll to position [0, 0]
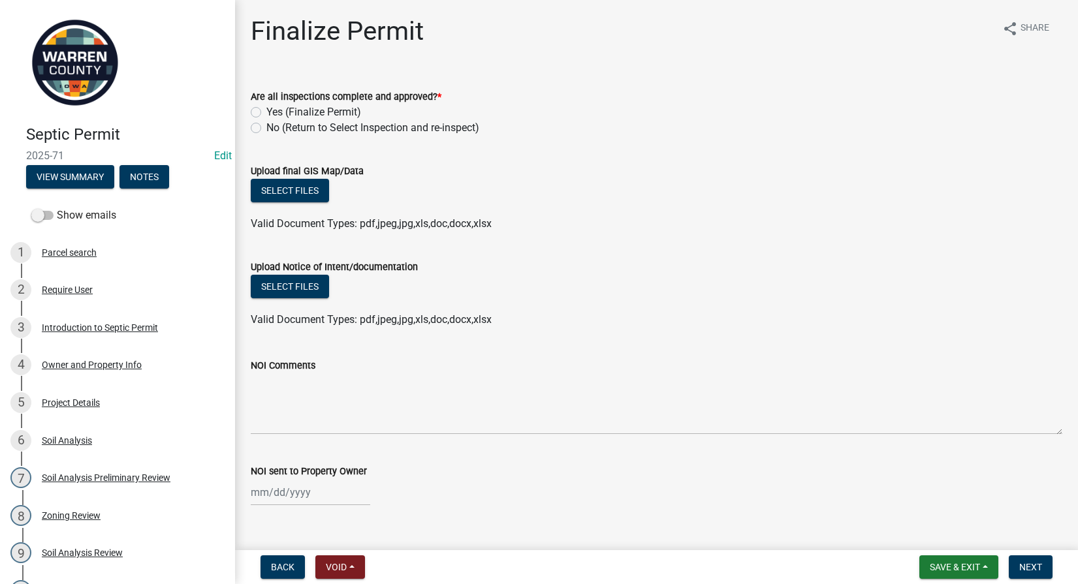
click at [266, 108] on label "Yes (Finalize Permit)" at bounding box center [313, 112] width 95 height 16
click at [266, 108] on input "Yes (Finalize Permit)" at bounding box center [270, 108] width 8 height 8
radio input "true"
click at [300, 194] on button "Select files" at bounding box center [290, 191] width 78 height 24
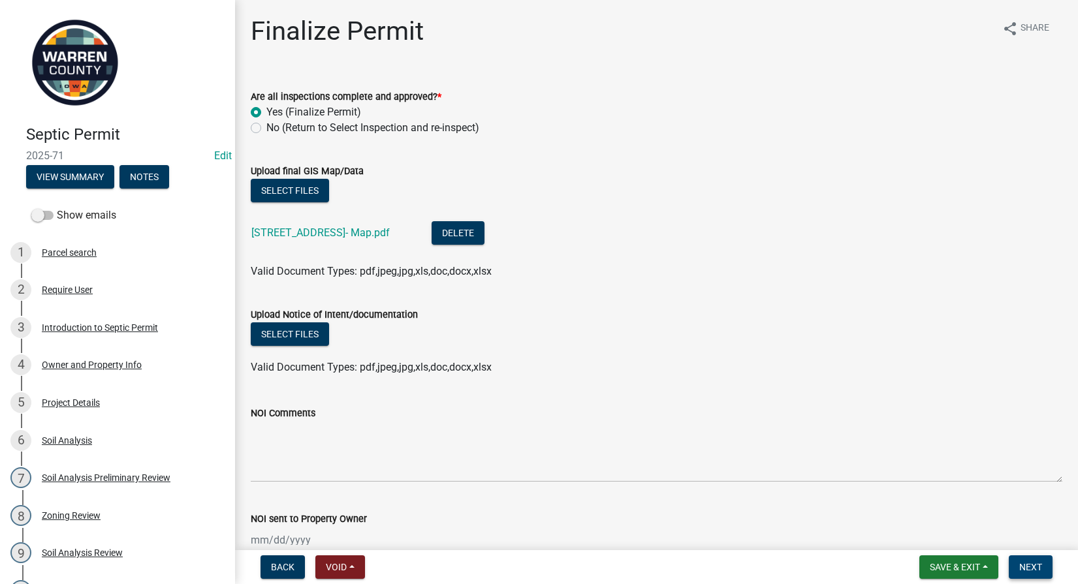
click at [1021, 565] on span "Next" at bounding box center [1030, 567] width 23 height 10
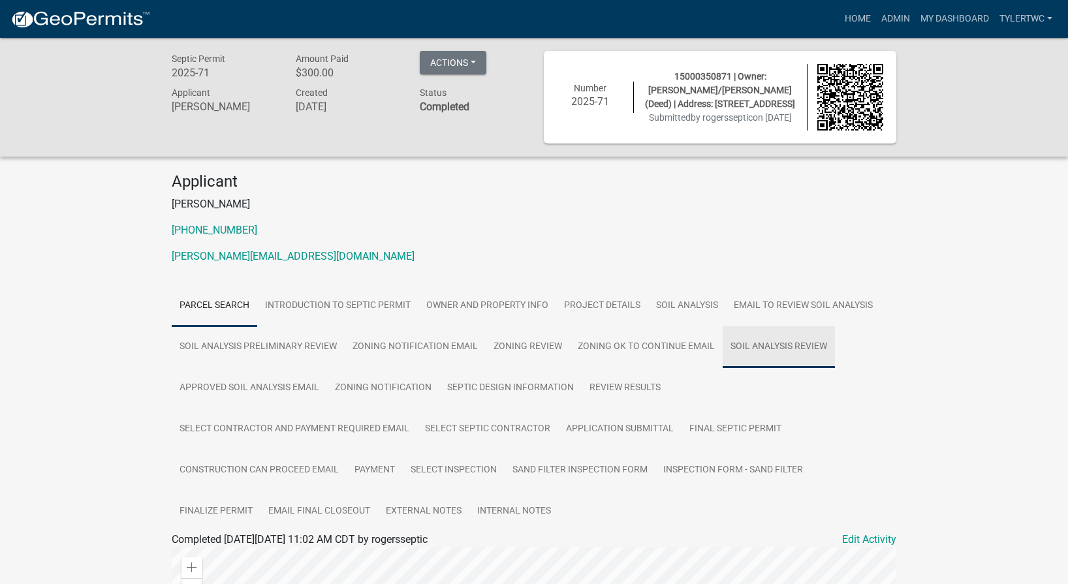
click at [793, 356] on link "Soil Analysis Review" at bounding box center [779, 347] width 112 height 42
click at [749, 435] on link "Final Septic Permit" at bounding box center [736, 430] width 108 height 42
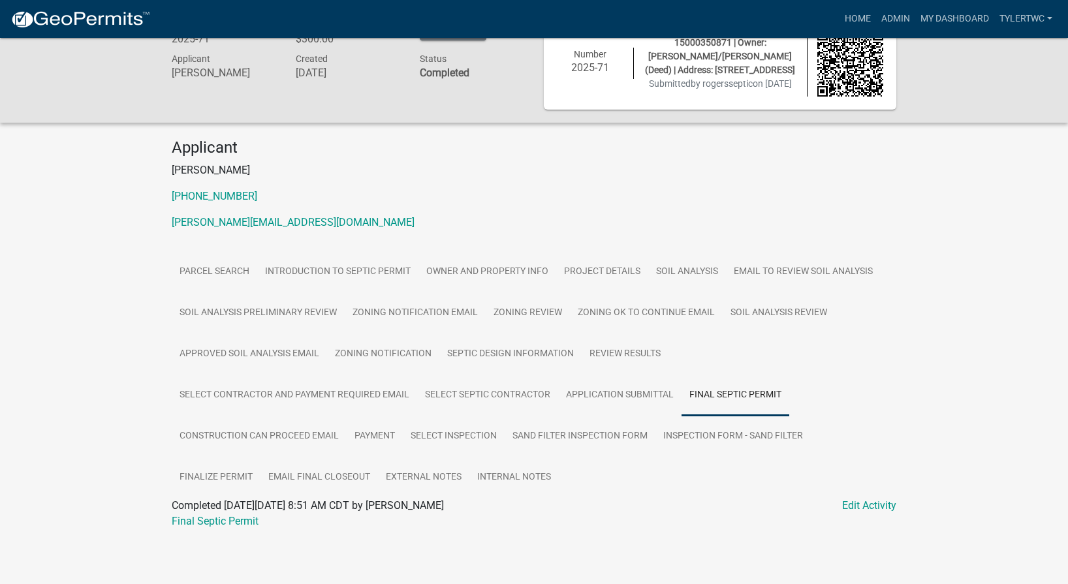
scroll to position [50, 0]
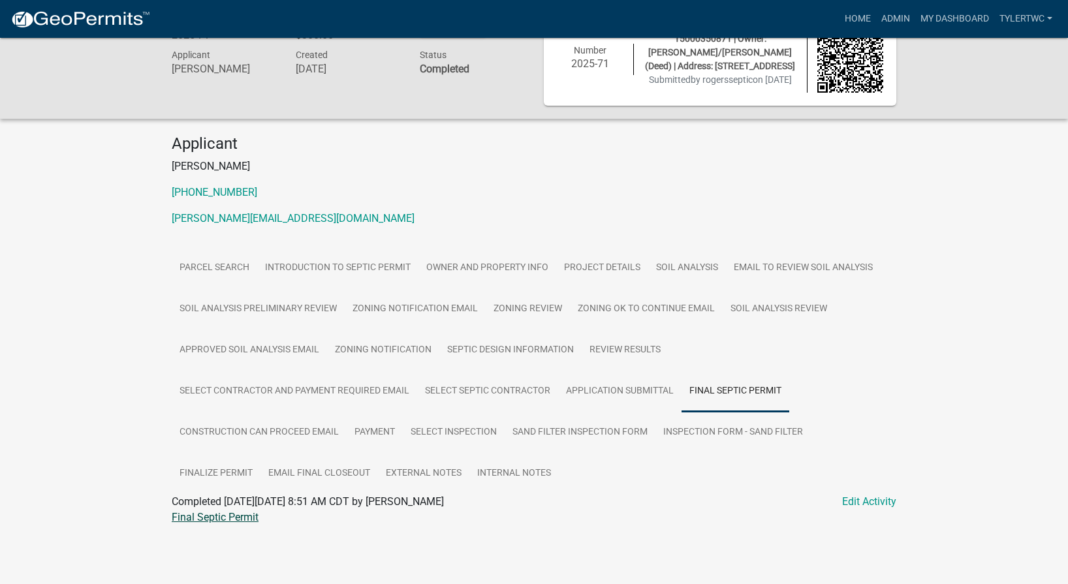
click at [205, 522] on link "Final Septic Permit" at bounding box center [215, 517] width 87 height 12
click at [611, 433] on link "Sand Filter Inspection Form" at bounding box center [580, 433] width 151 height 42
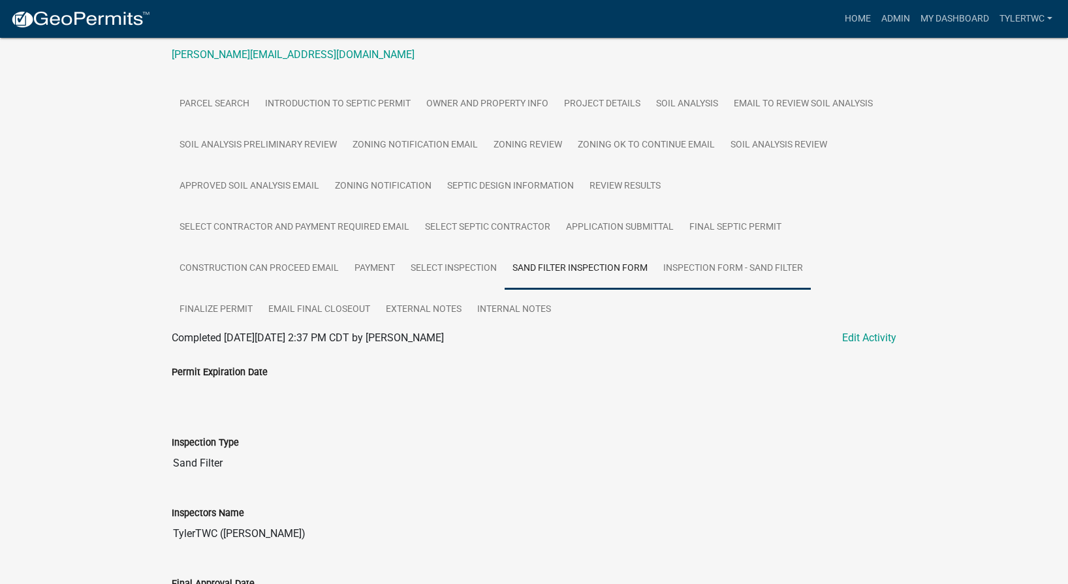
click at [736, 280] on link "Inspection Form - Sand Filter" at bounding box center [732, 269] width 155 height 42
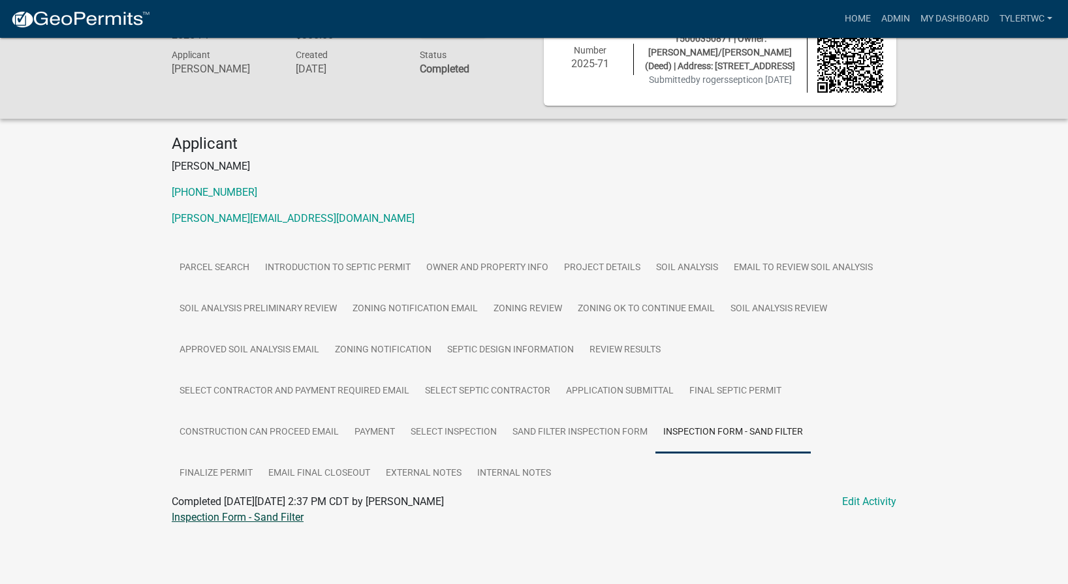
click at [234, 516] on link "Inspection Form - Sand Filter" at bounding box center [238, 517] width 132 height 12
click at [887, 14] on link "Admin" at bounding box center [895, 19] width 39 height 25
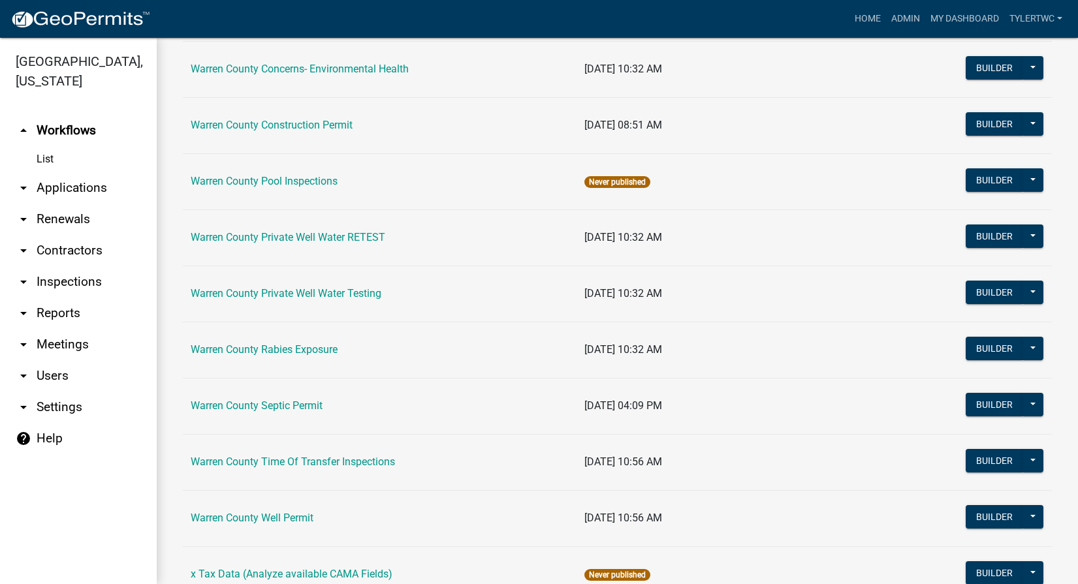
scroll to position [801, 0]
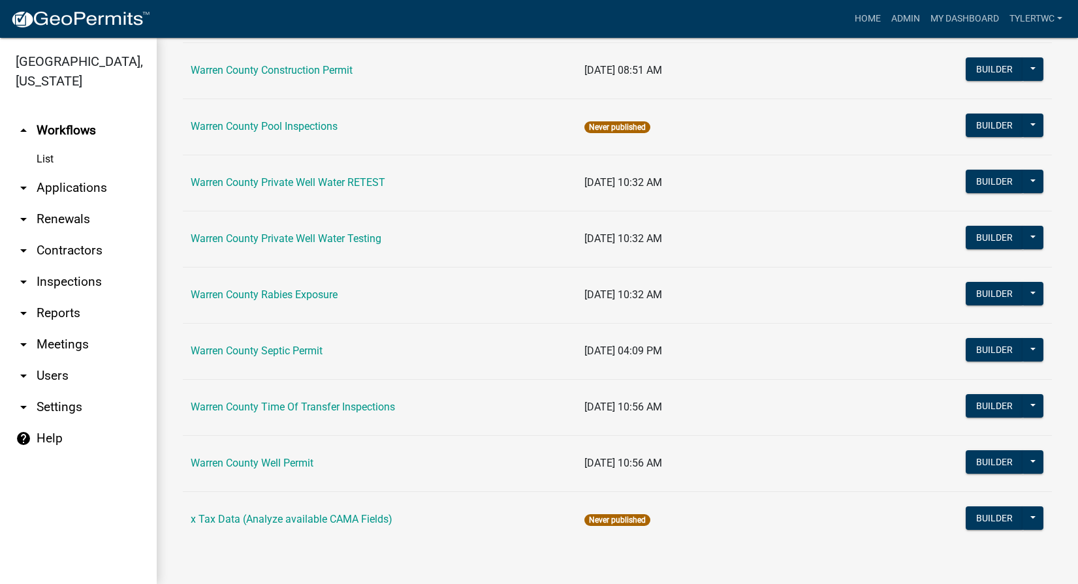
drag, startPoint x: 280, startPoint y: 352, endPoint x: 75, endPoint y: 372, distance: 206.0
click at [281, 352] on link "Warren County Septic Permit" at bounding box center [257, 351] width 132 height 12
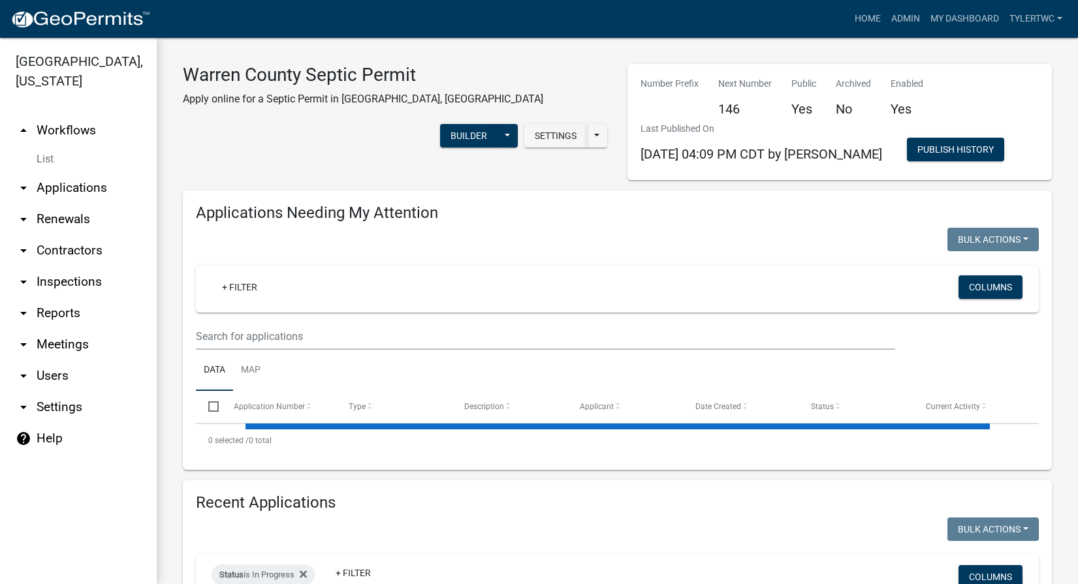
select select "2: 50"
select select "3: 100"
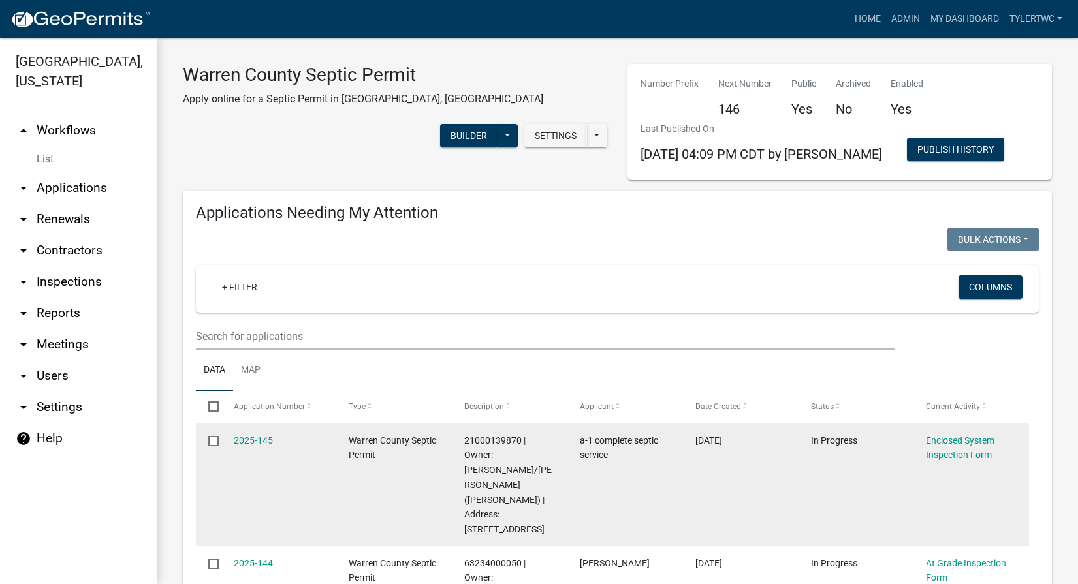
scroll to position [152, 0]
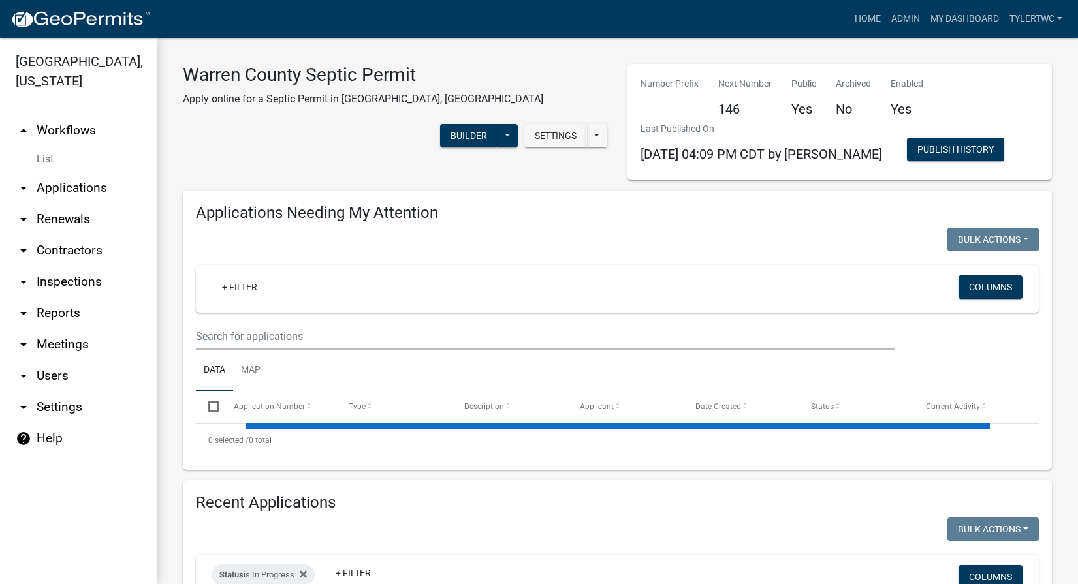
select select "2: 50"
select select "3: 100"
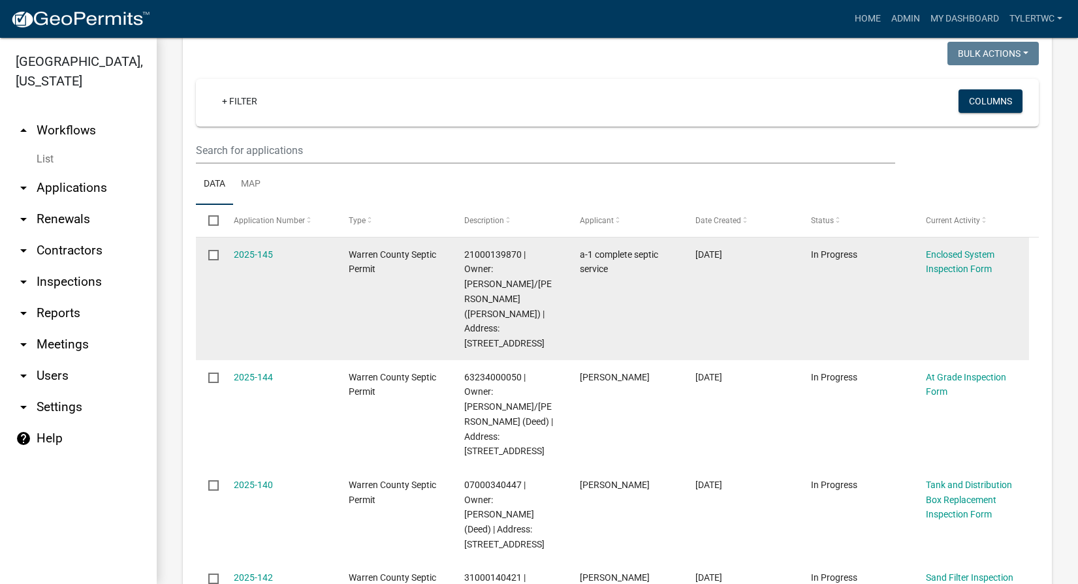
scroll to position [305, 0]
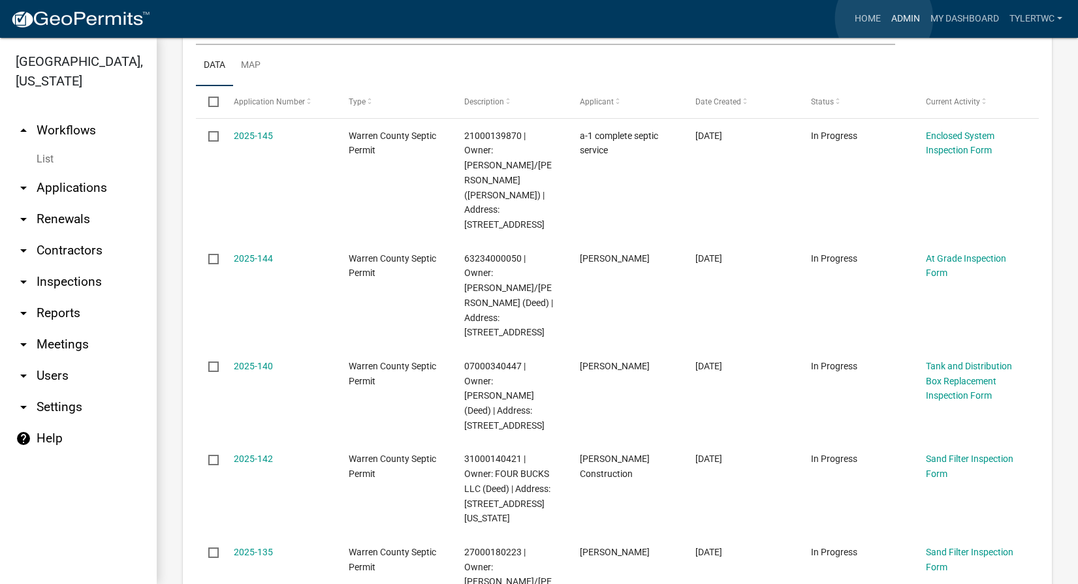
click at [886, 18] on link "Admin" at bounding box center [905, 19] width 39 height 25
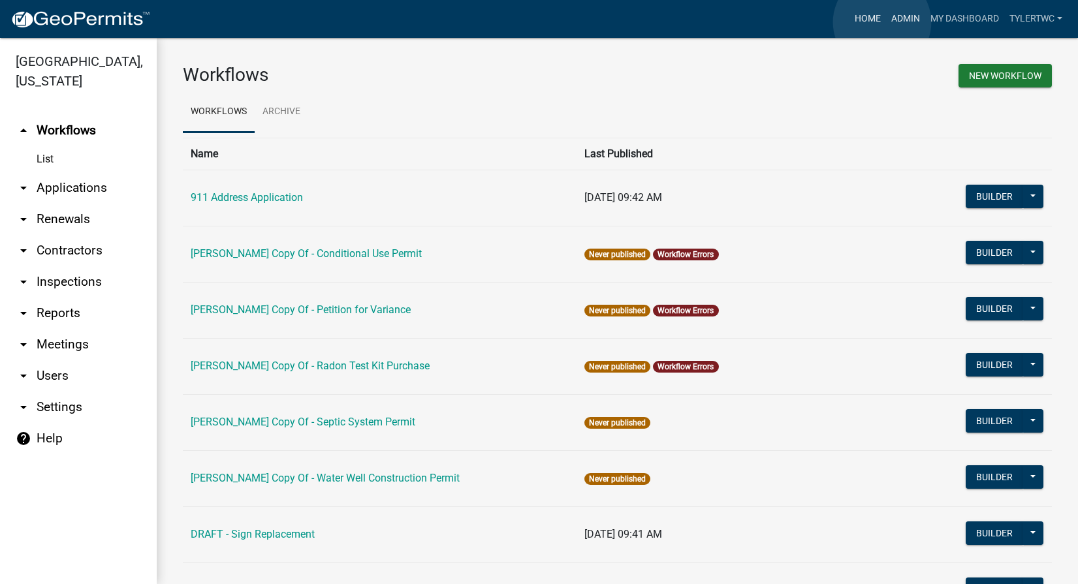
drag, startPoint x: 882, startPoint y: 22, endPoint x: 877, endPoint y: 31, distance: 10.0
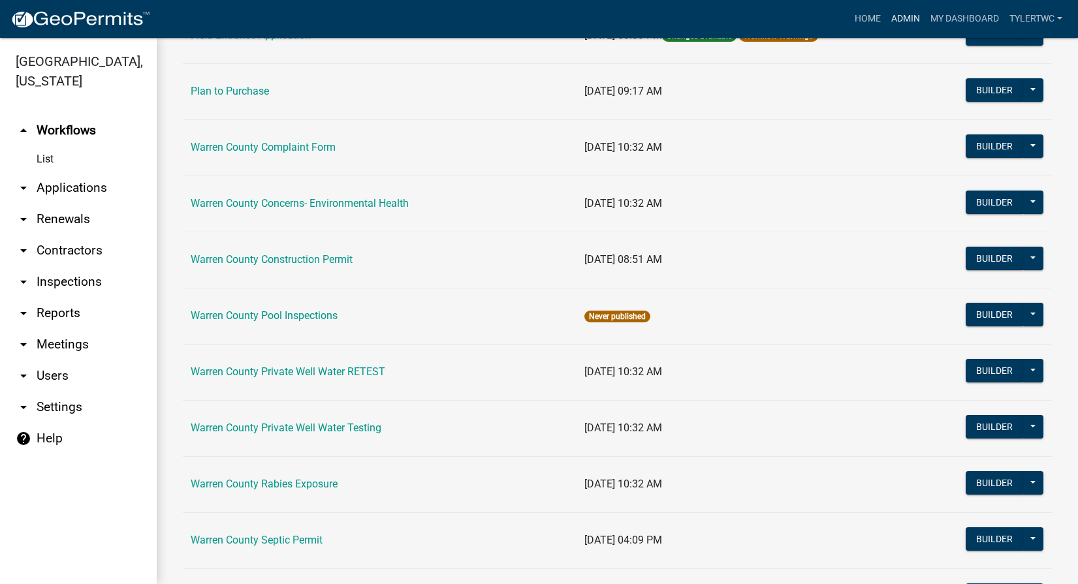
scroll to position [762, 0]
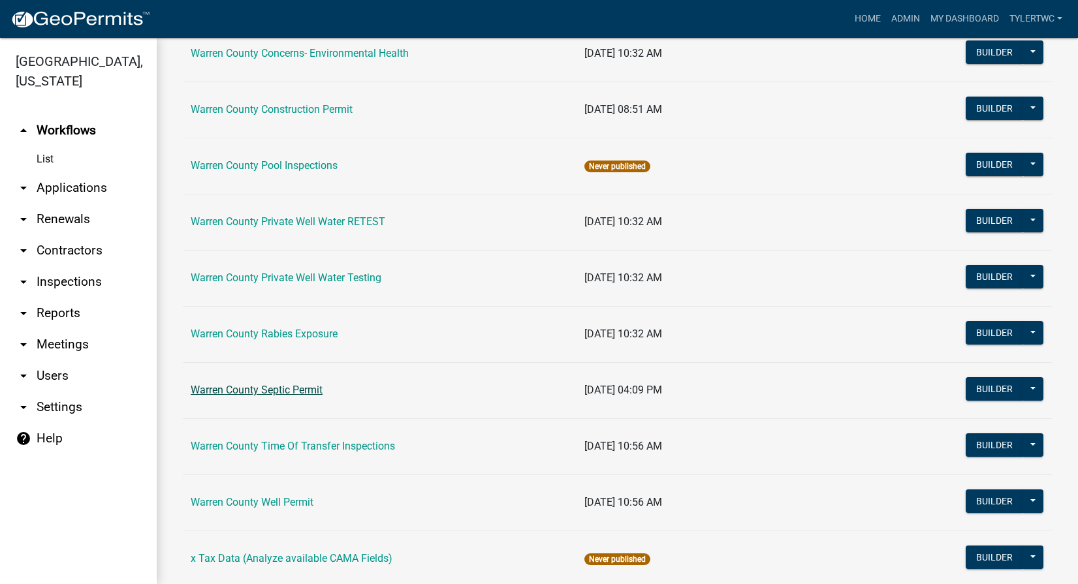
click at [234, 389] on link "Warren County Septic Permit" at bounding box center [257, 390] width 132 height 12
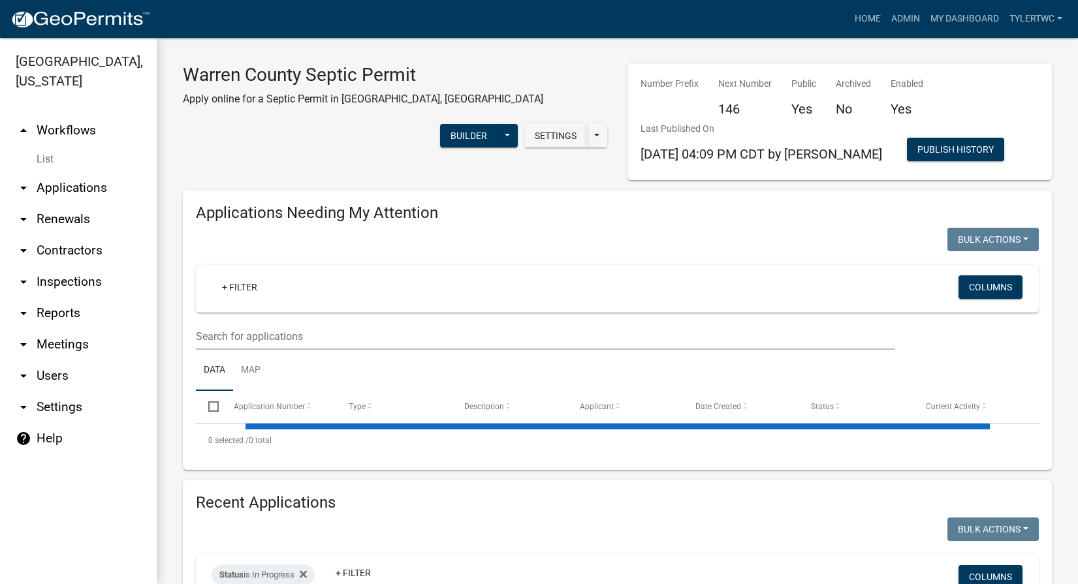
select select "2: 50"
select select "3: 100"
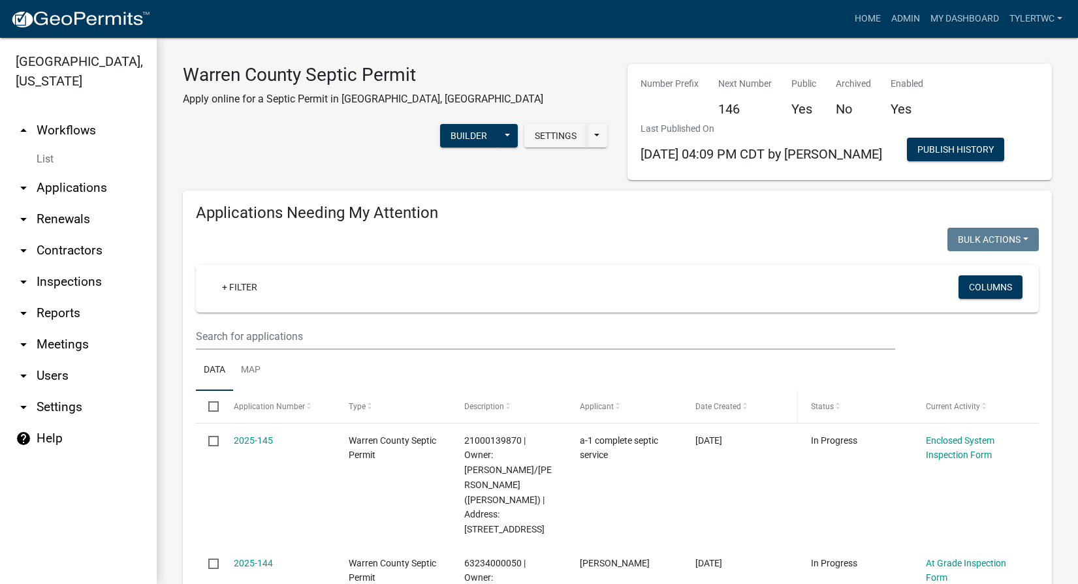
scroll to position [305, 0]
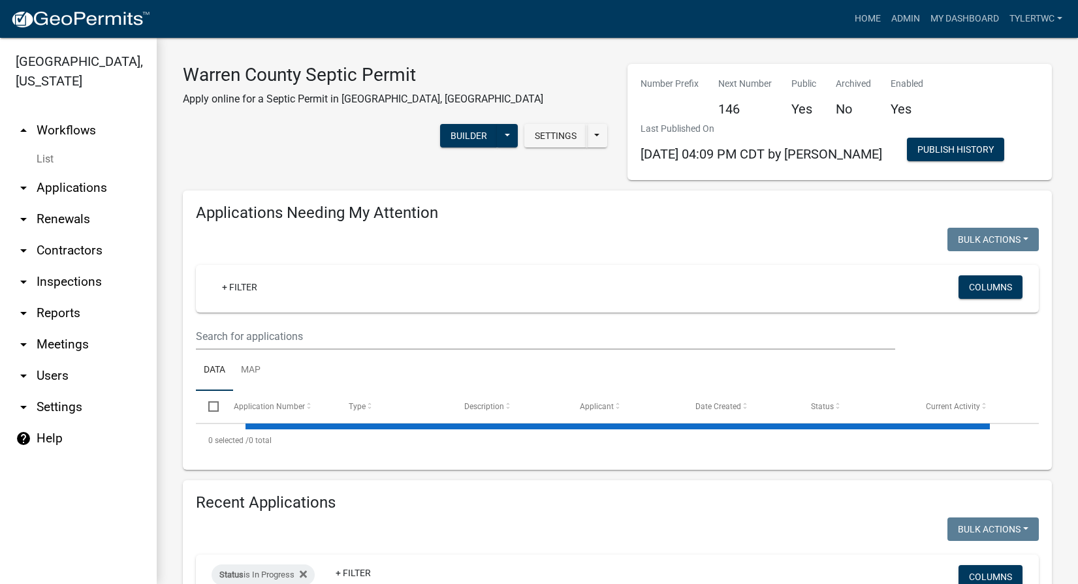
select select "2: 50"
select select "3: 100"
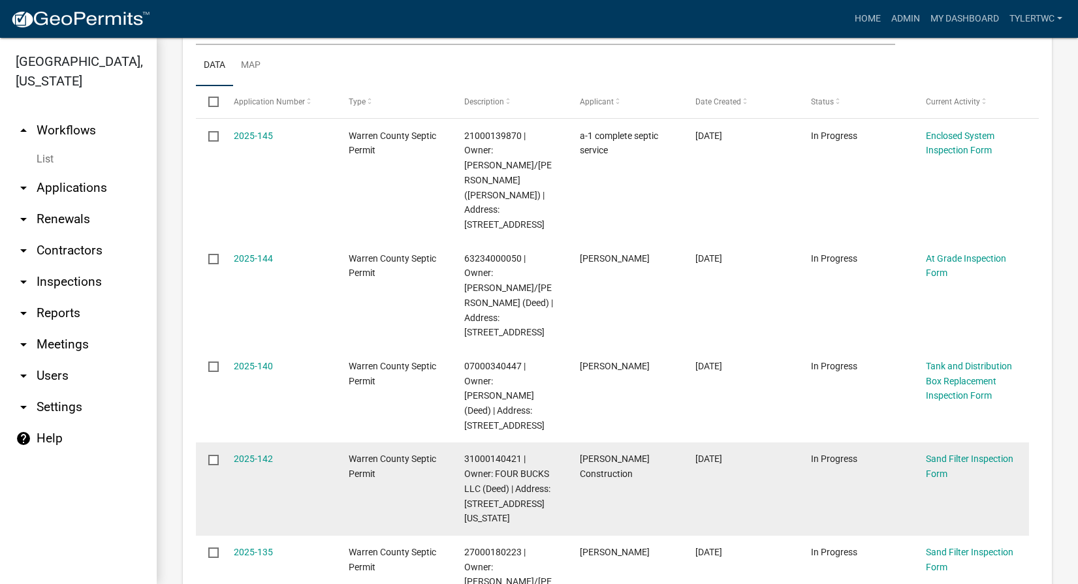
scroll to position [152, 0]
